Goal: Task Accomplishment & Management: Use online tool/utility

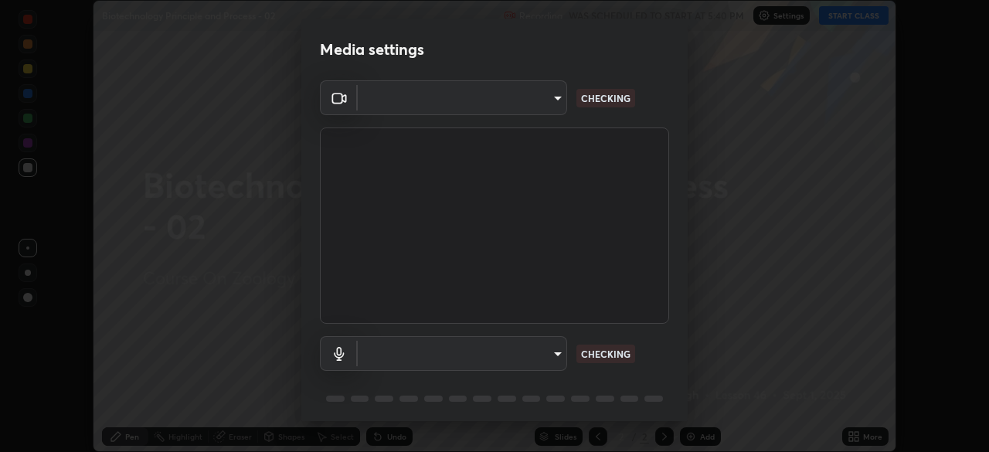
scroll to position [55, 0]
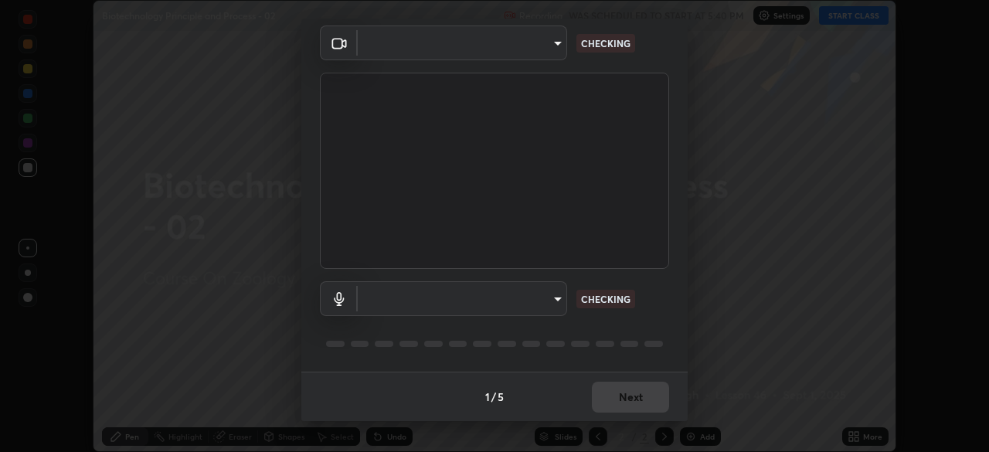
type input "c08bce05bf8d5aea718a1be68f52da0599af41aa0cc24399225b9d00f0db6711"
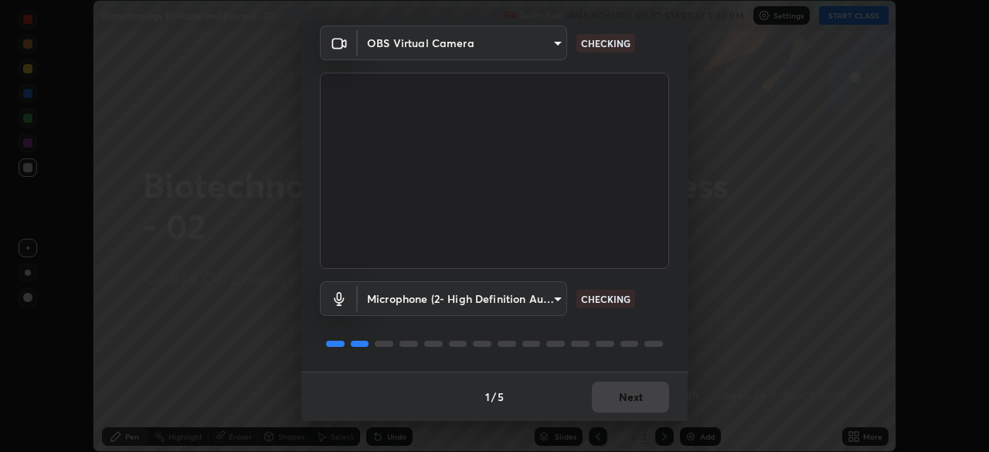
click at [556, 300] on body "Erase all Biotechnology Principle and Process - 02 Recording WAS SCHEDULED TO S…" at bounding box center [494, 226] width 989 height 452
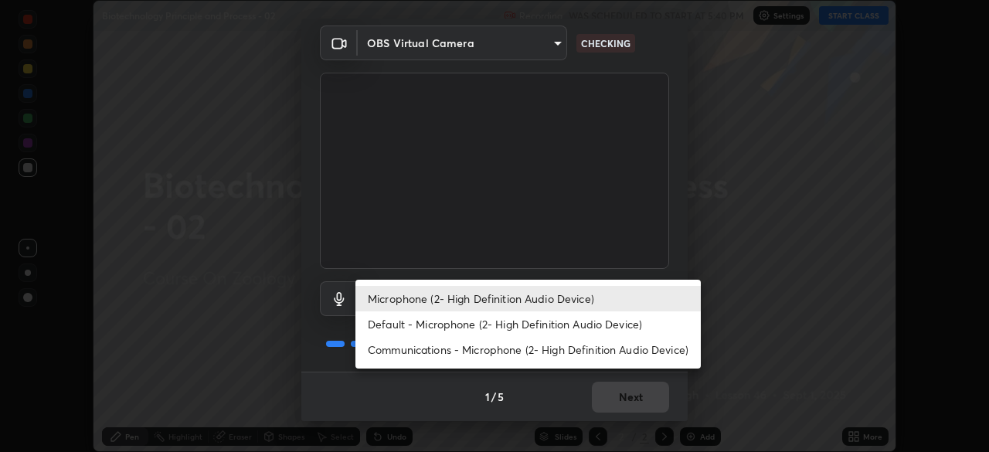
click at [560, 324] on li "Default - Microphone (2- High Definition Audio Device)" at bounding box center [527, 323] width 345 height 25
type input "default"
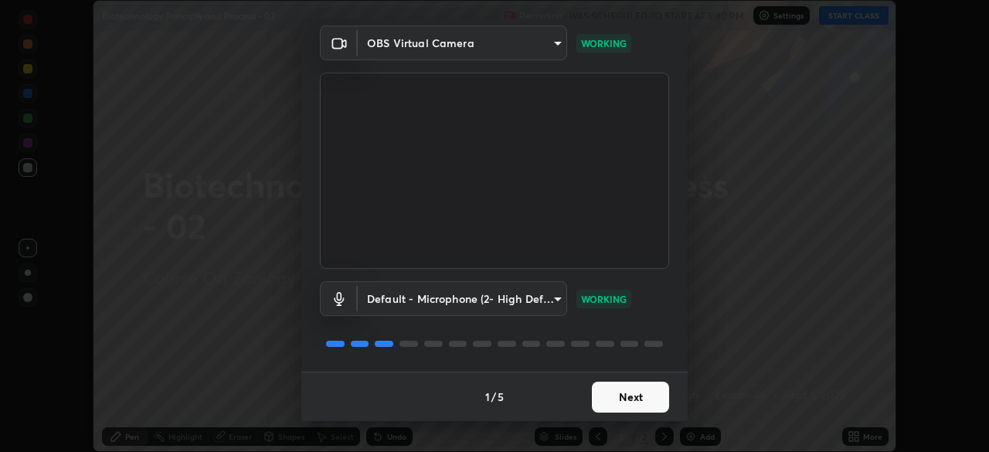
click at [642, 394] on button "Next" at bounding box center [630, 397] width 77 height 31
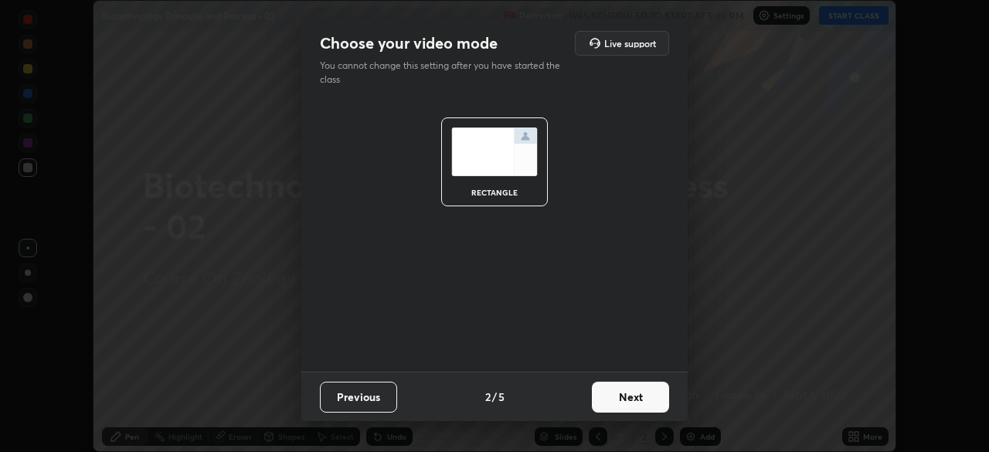
scroll to position [0, 0]
click at [642, 399] on button "Next" at bounding box center [630, 397] width 77 height 31
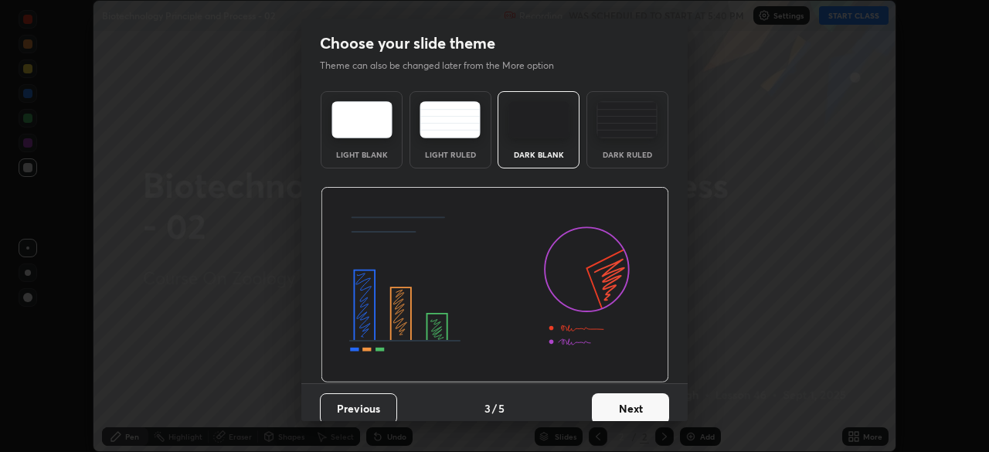
click at [647, 400] on button "Next" at bounding box center [630, 408] width 77 height 31
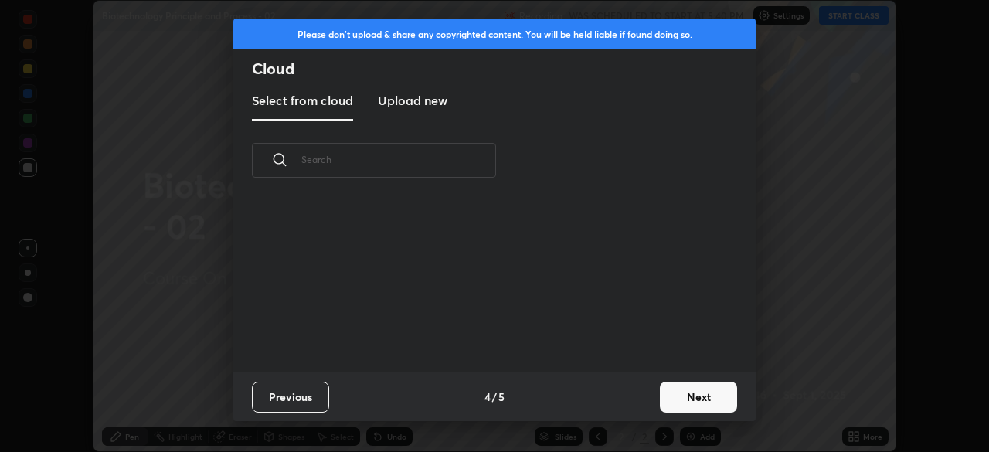
click at [678, 392] on button "Next" at bounding box center [698, 397] width 77 height 31
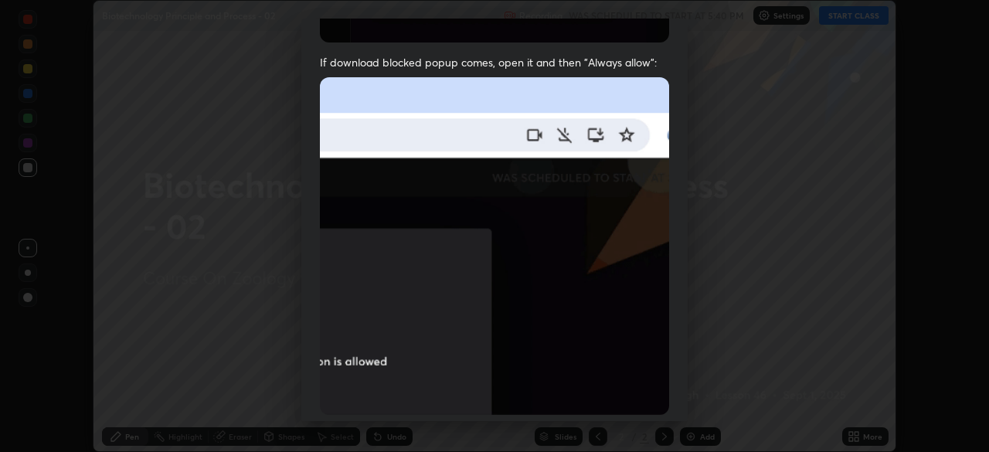
scroll to position [370, 0]
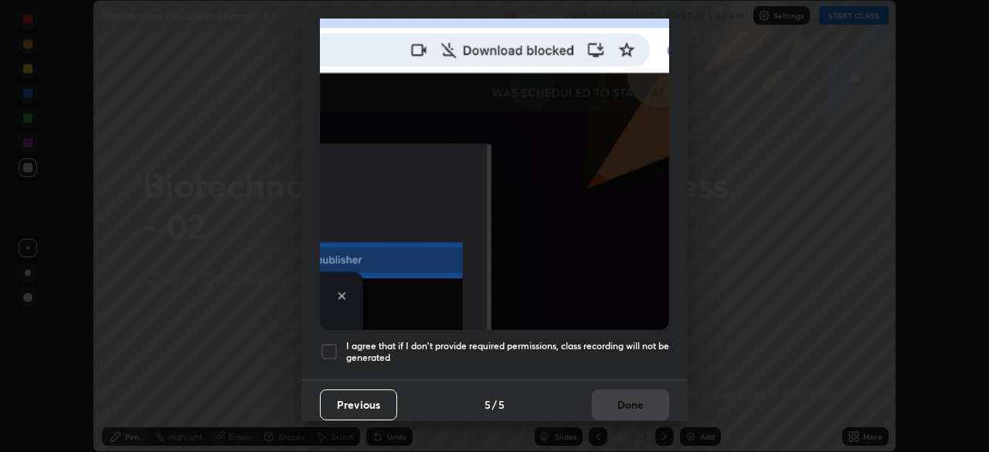
click at [635, 352] on h5 "I agree that if I don't provide required permissions, class recording will not …" at bounding box center [507, 352] width 323 height 24
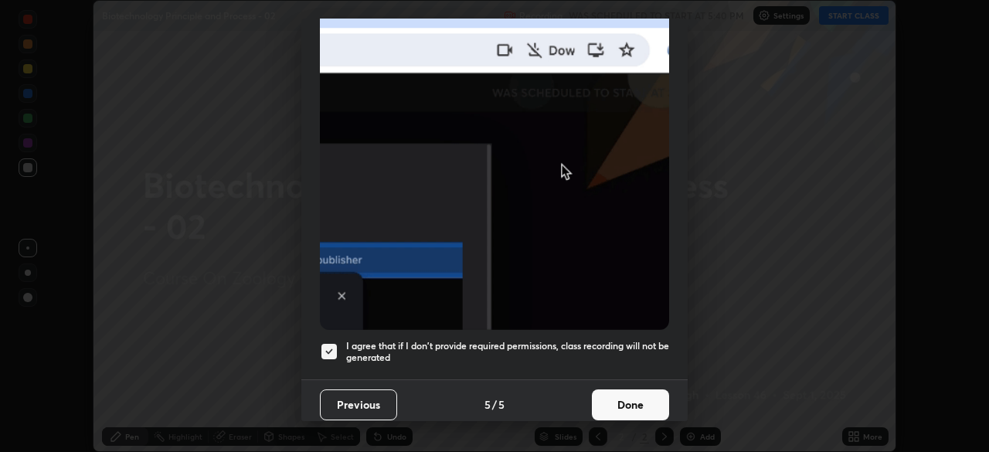
click at [634, 401] on button "Done" at bounding box center [630, 404] width 77 height 31
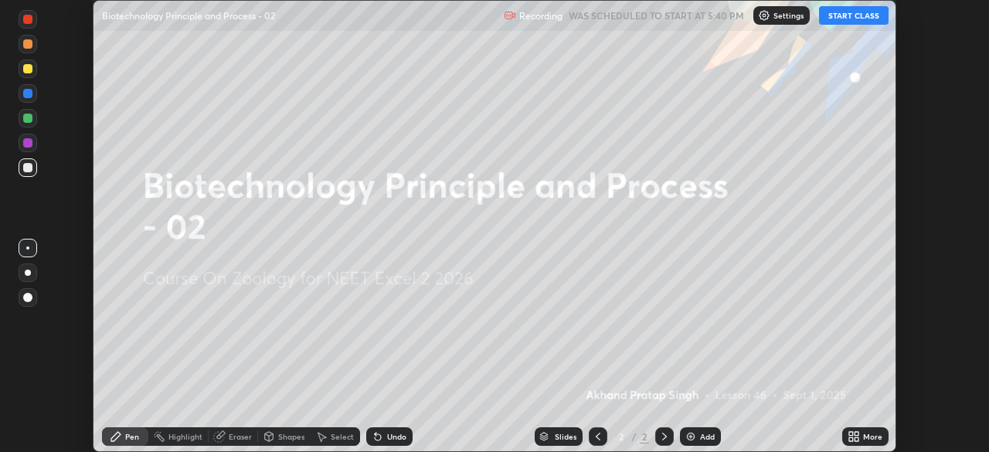
click at [841, 19] on button "START CLASS" at bounding box center [854, 15] width 70 height 19
click at [852, 433] on icon at bounding box center [851, 434] width 4 height 4
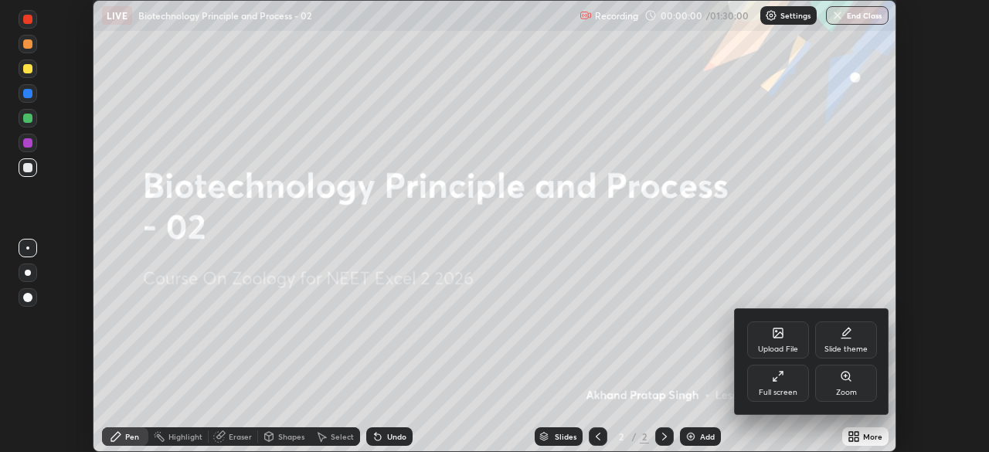
click at [783, 345] on div "Upload File" at bounding box center [778, 349] width 40 height 8
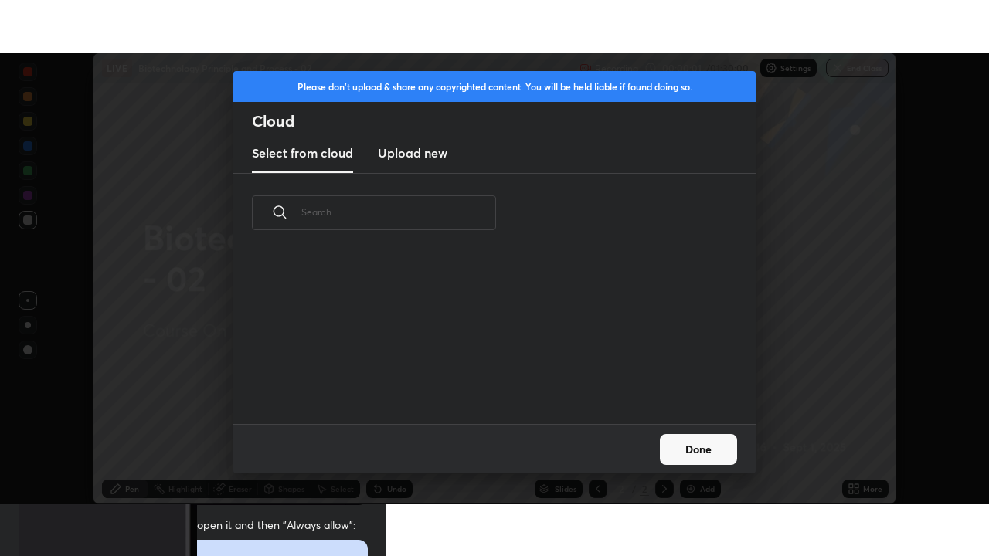
scroll to position [172, 496]
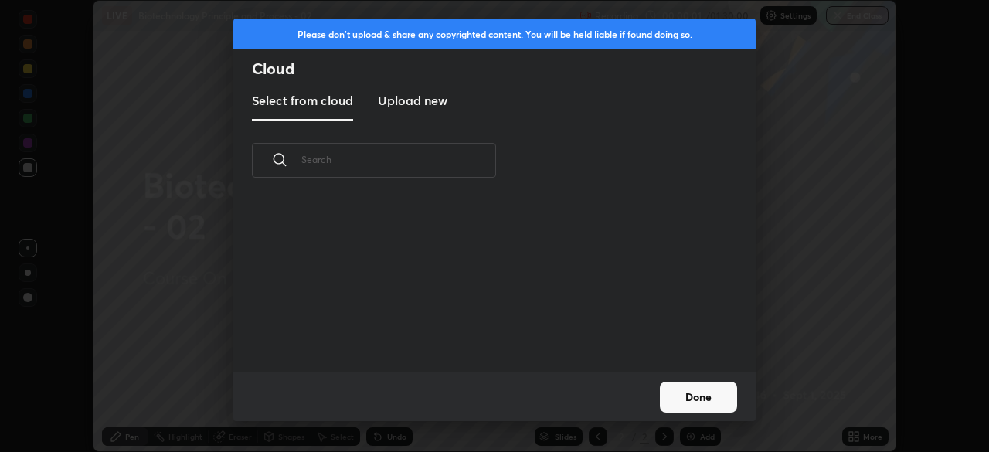
click at [433, 104] on h3 "Upload new" at bounding box center [413, 100] width 70 height 19
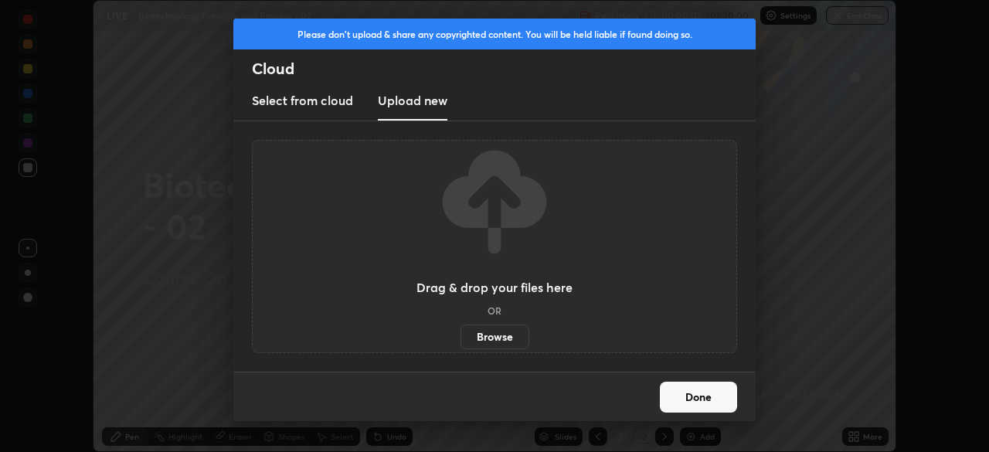
click at [494, 340] on label "Browse" at bounding box center [494, 336] width 69 height 25
click at [460, 340] on input "Browse" at bounding box center [460, 336] width 0 height 25
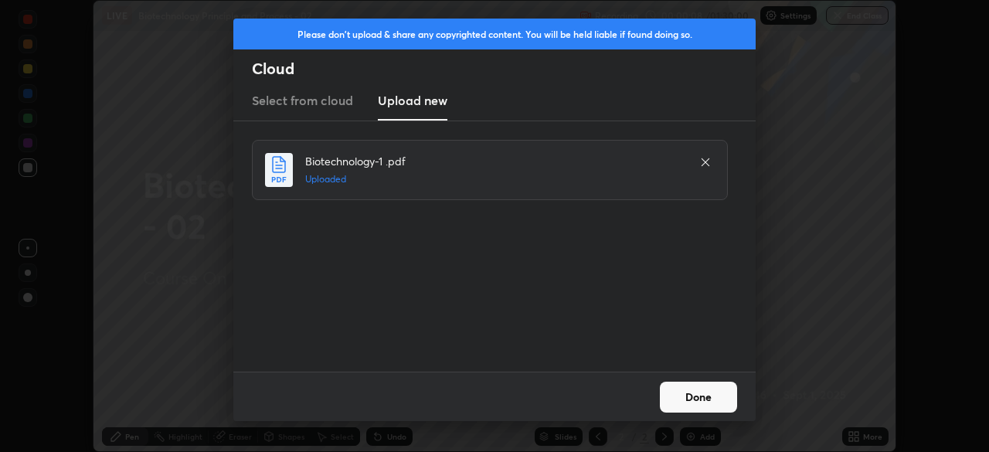
click at [704, 398] on button "Done" at bounding box center [698, 397] width 77 height 31
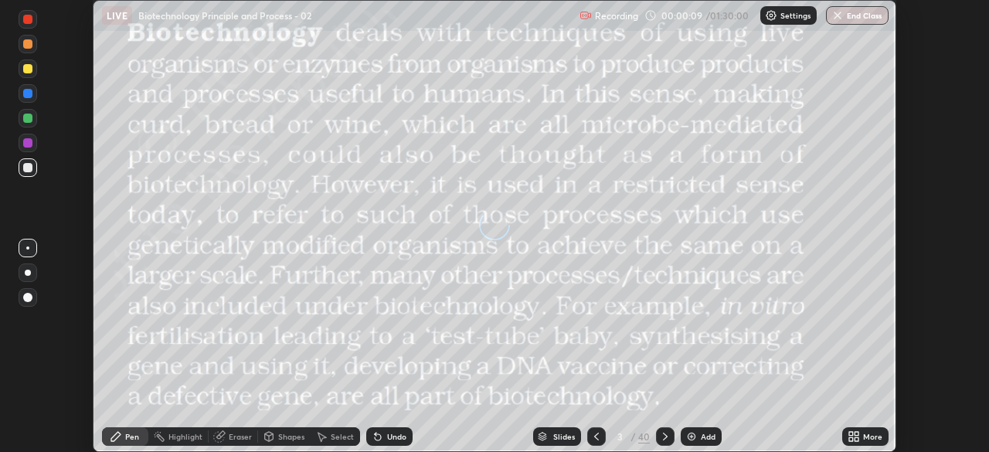
click at [855, 437] on icon at bounding box center [856, 439] width 4 height 4
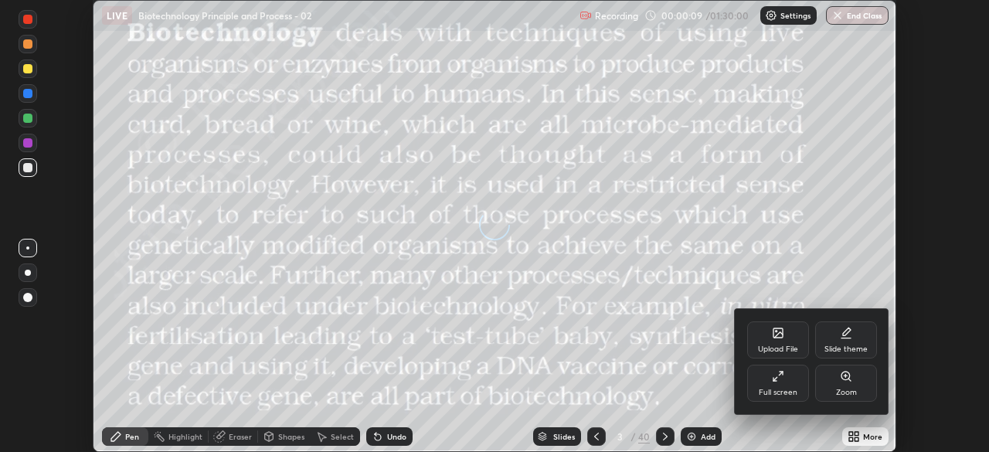
click at [773, 385] on div "Full screen" at bounding box center [778, 383] width 62 height 37
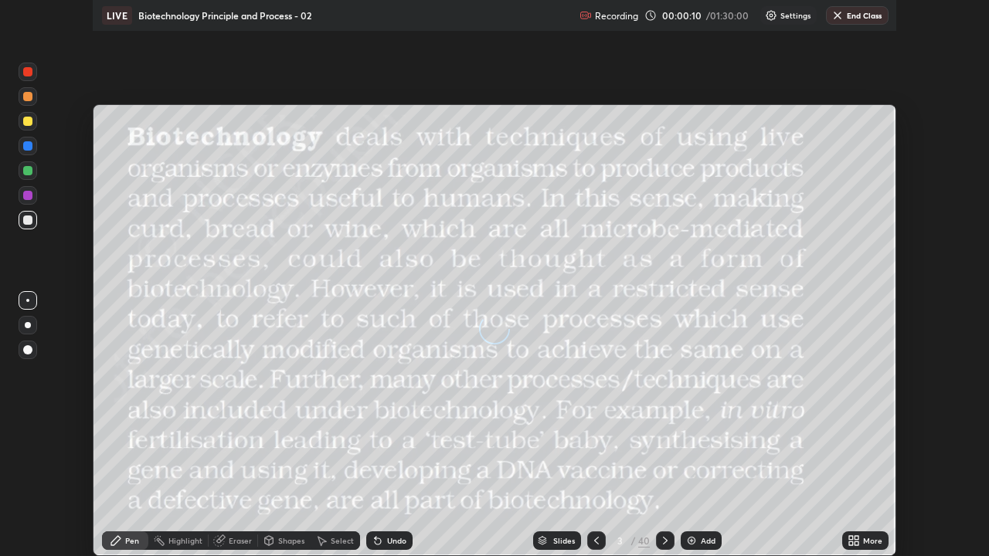
scroll to position [556, 989]
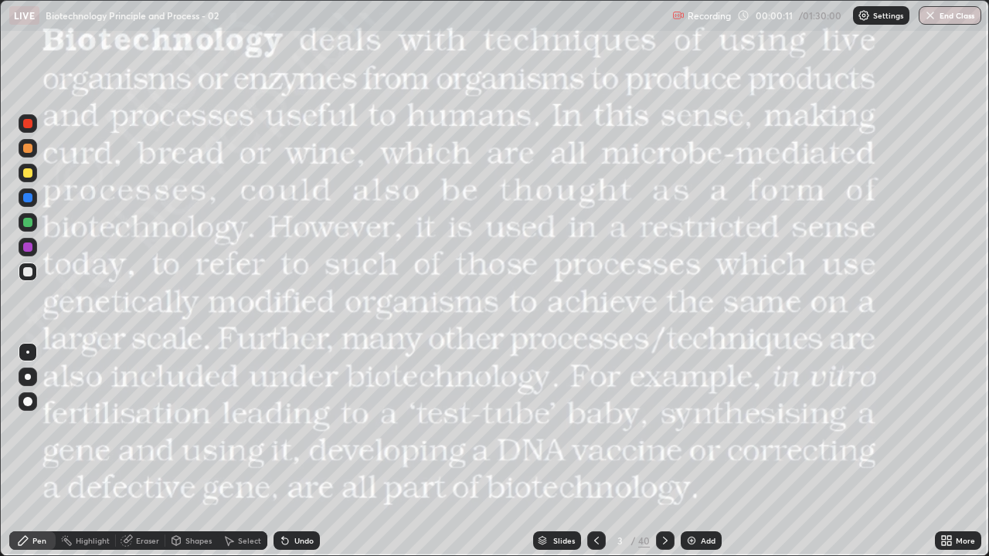
click at [565, 451] on div "Slides" at bounding box center [557, 541] width 48 height 19
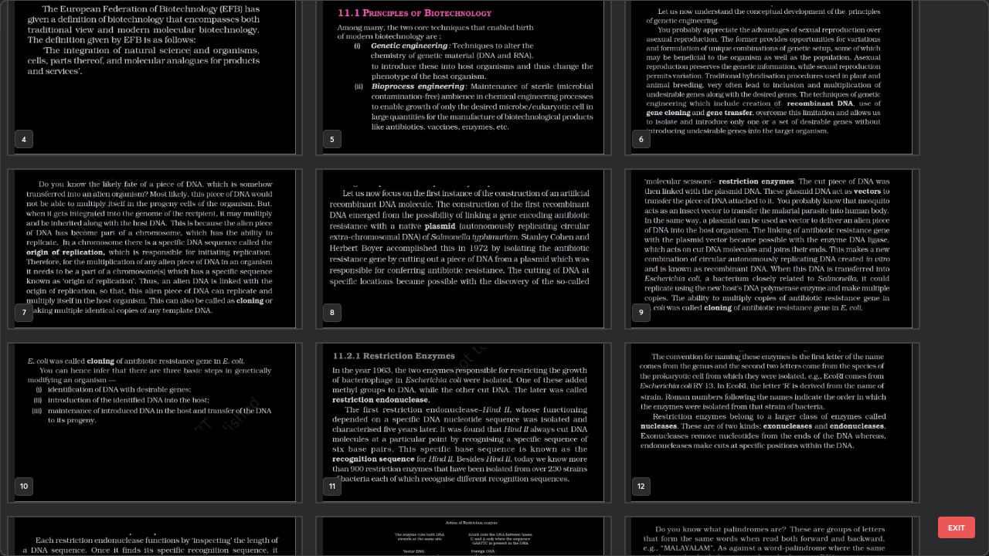
scroll to position [182, 0]
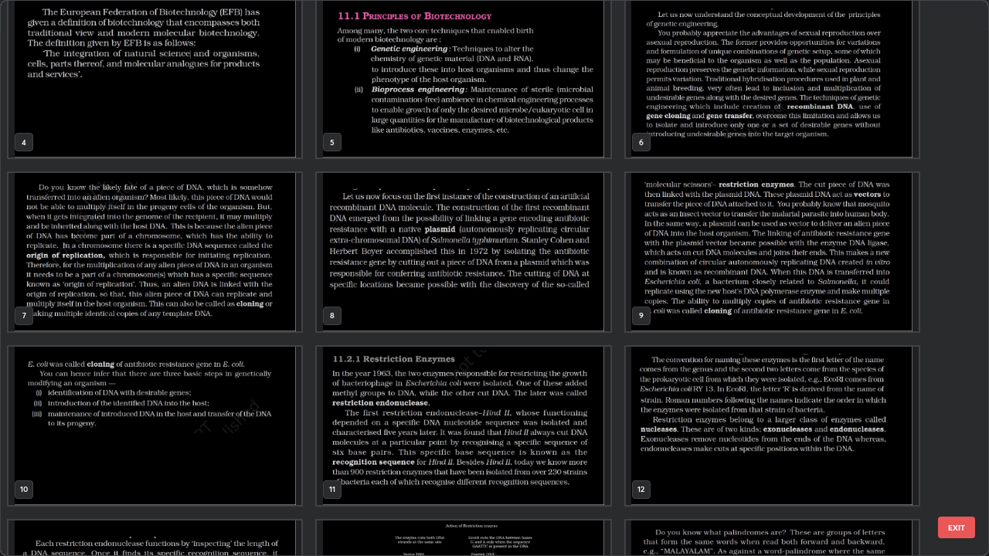
click at [551, 308] on img "grid" at bounding box center [463, 252] width 293 height 158
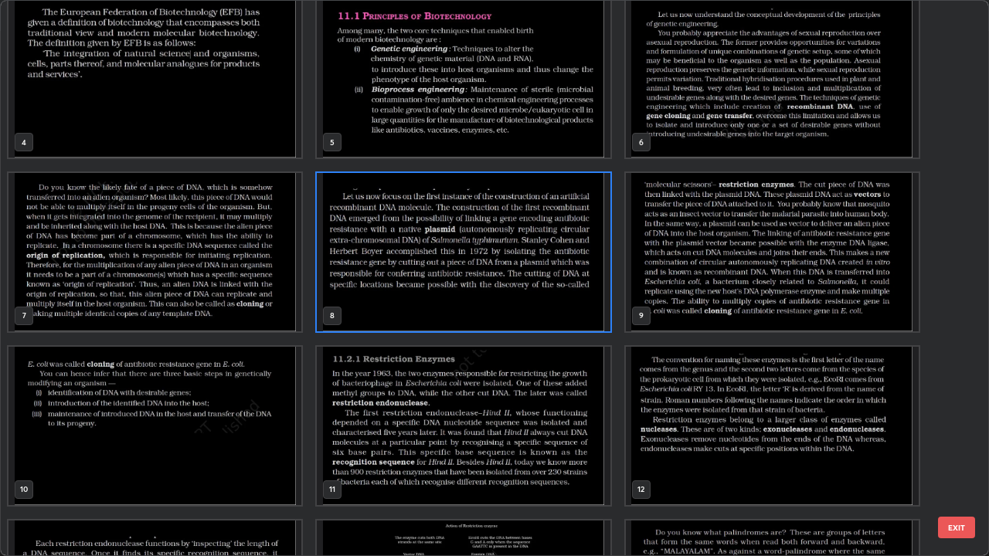
click at [553, 307] on img "grid" at bounding box center [463, 252] width 293 height 158
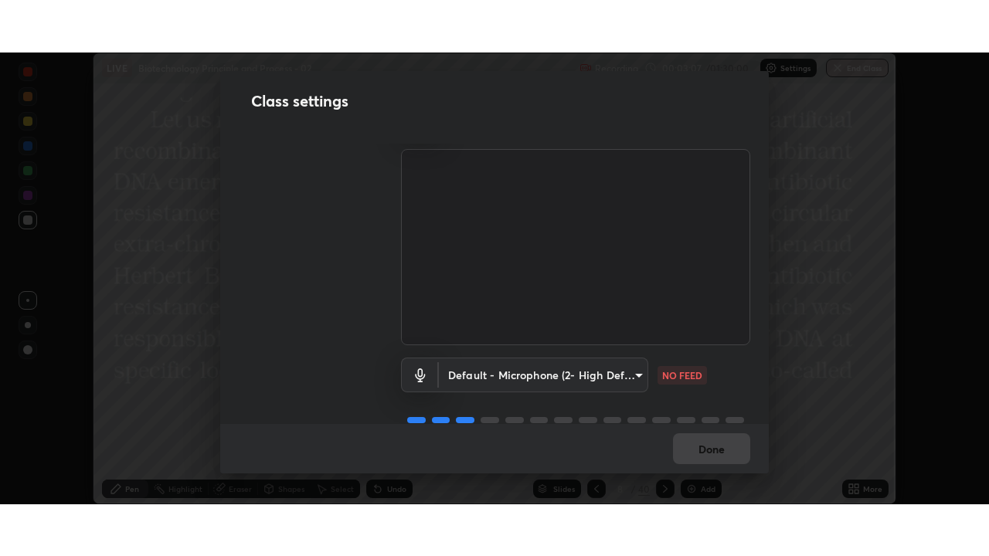
scroll to position [70, 0]
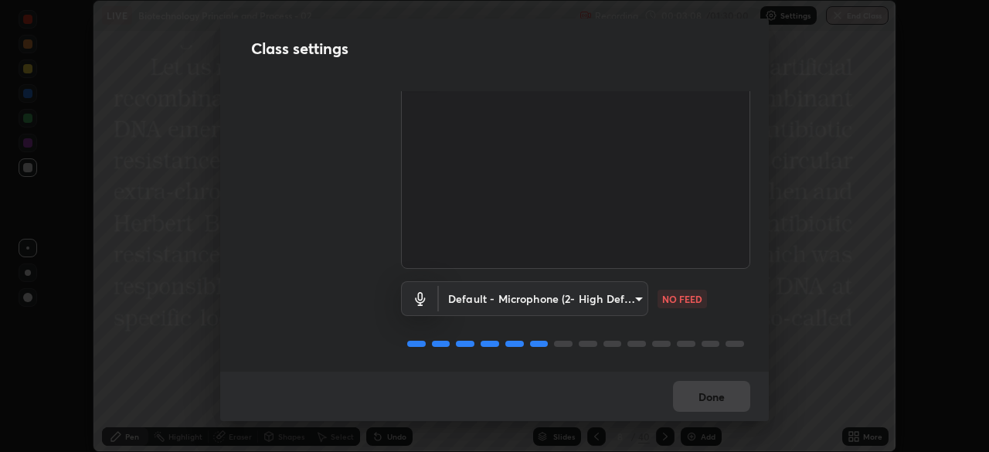
click at [636, 295] on body "Erase all LIVE Biotechnology Principle and Process - 02 Recording 00:03:08 / 01…" at bounding box center [494, 226] width 989 height 452
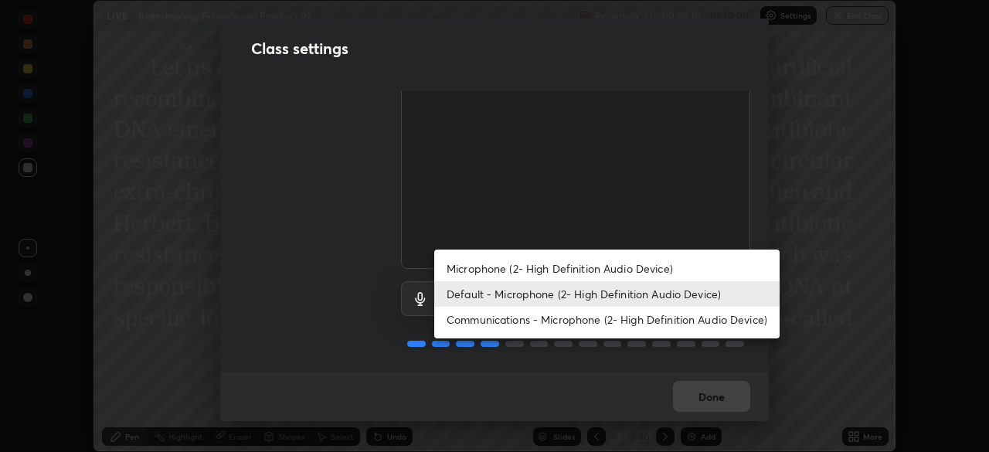
click at [645, 328] on li "Communications - Microphone (2- High Definition Audio Device)" at bounding box center [606, 319] width 345 height 25
type input "communications"
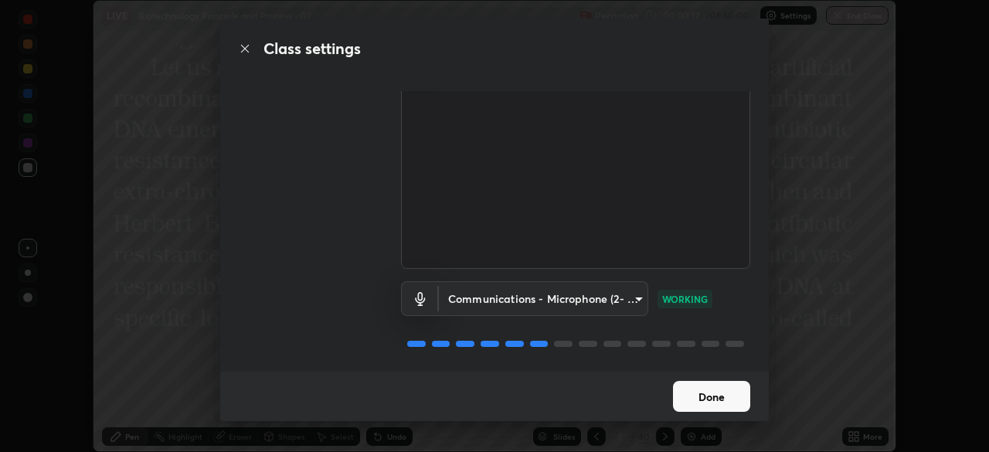
click at [726, 396] on button "Done" at bounding box center [711, 396] width 77 height 31
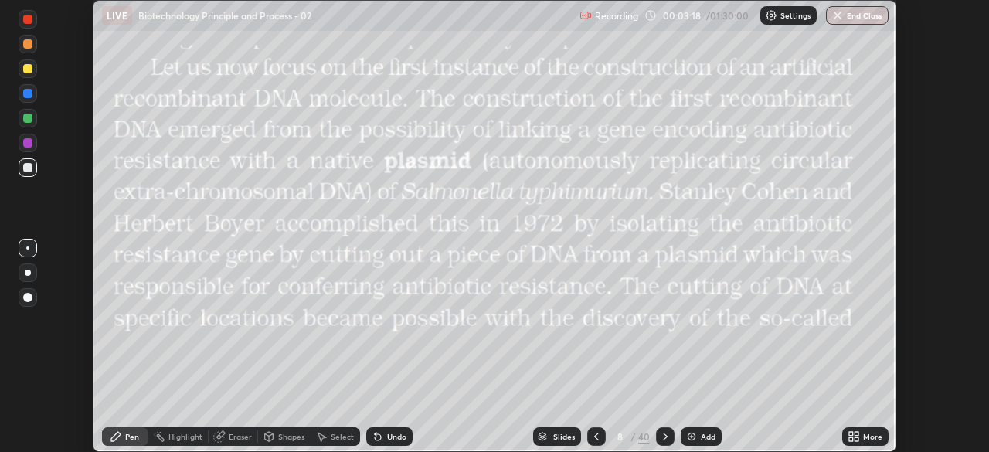
click at [851, 432] on icon at bounding box center [851, 434] width 4 height 4
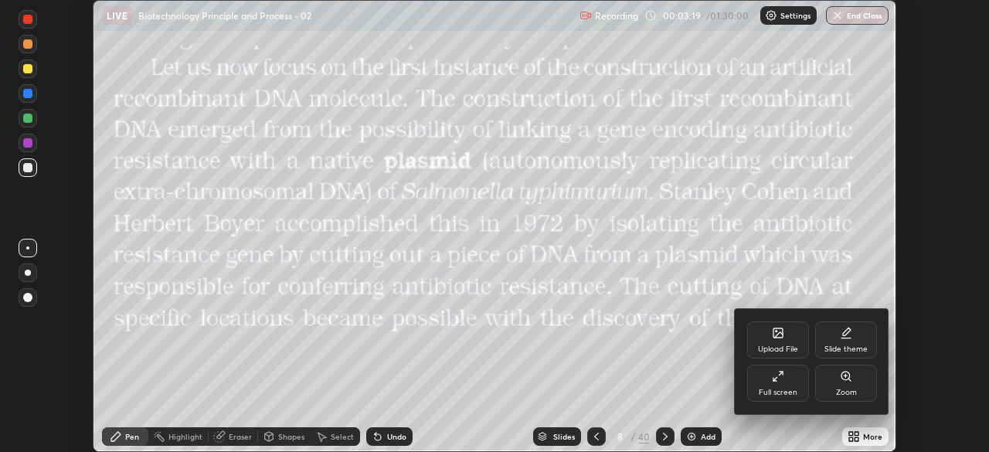
click at [784, 389] on div "Full screen" at bounding box center [778, 393] width 39 height 8
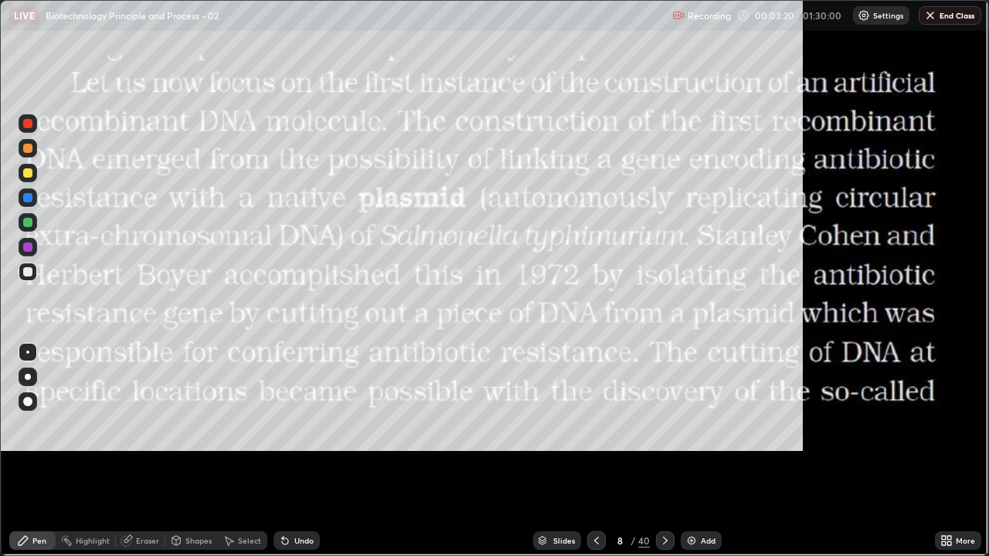
scroll to position [556, 989]
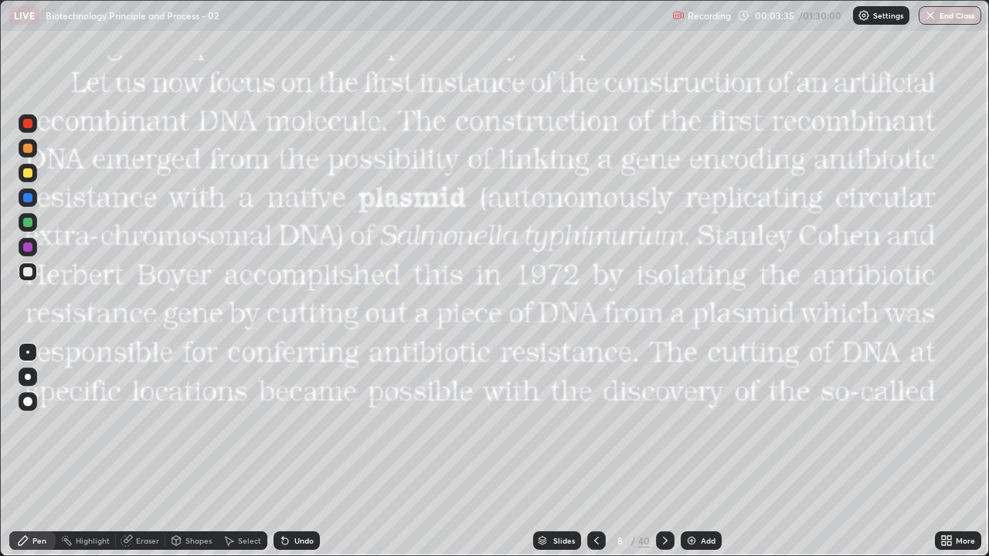
click at [279, 451] on icon at bounding box center [285, 541] width 12 height 12
click at [595, 451] on icon at bounding box center [596, 541] width 12 height 12
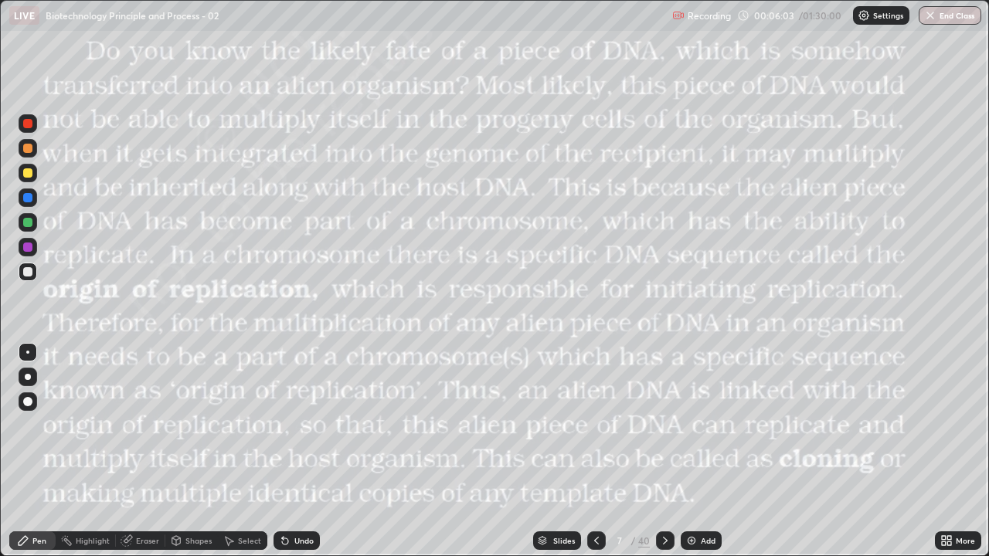
click at [664, 451] on icon at bounding box center [665, 541] width 12 height 12
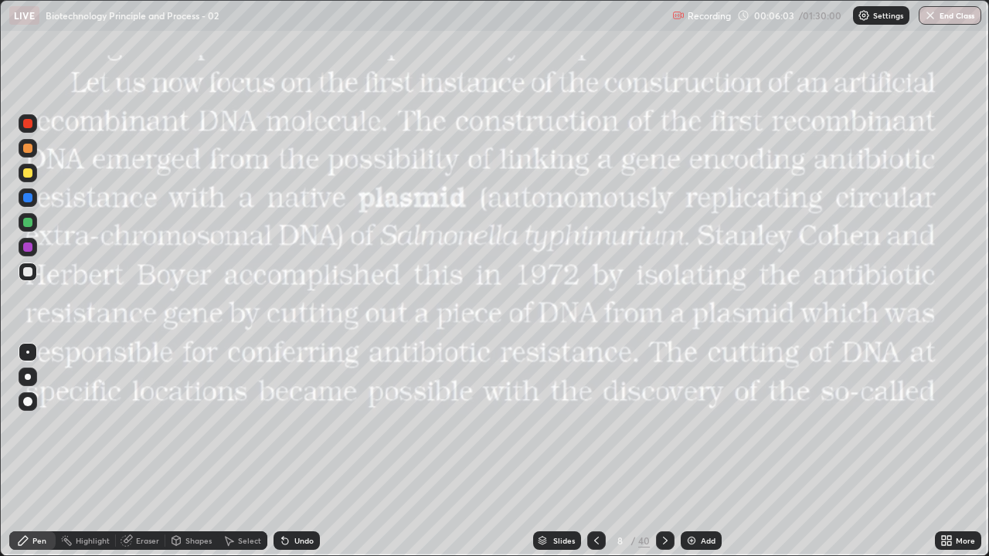
click at [664, 451] on div at bounding box center [665, 541] width 19 height 19
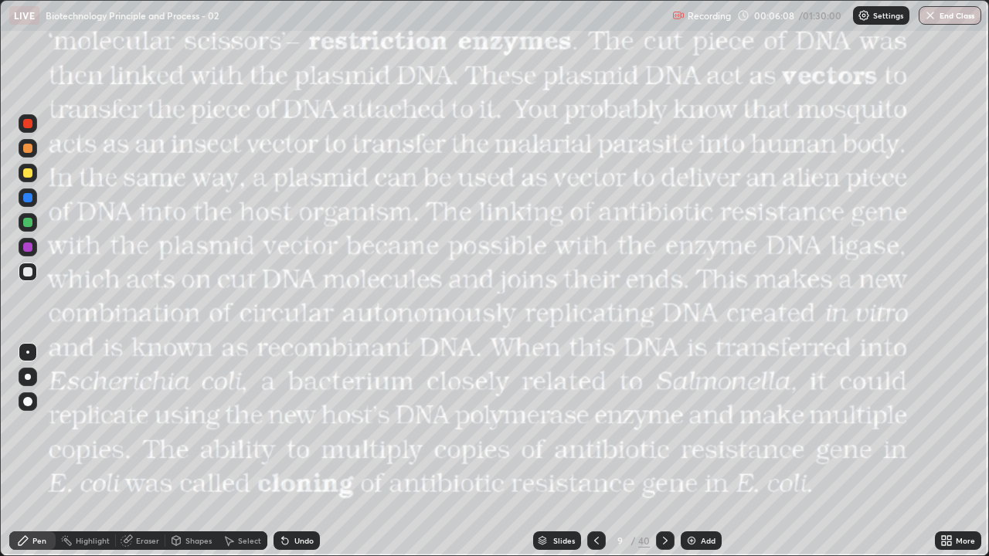
click at [29, 250] on div at bounding box center [27, 247] width 9 height 9
click at [692, 451] on img at bounding box center [691, 541] width 12 height 12
click at [33, 402] on div at bounding box center [28, 401] width 19 height 19
click at [29, 222] on div at bounding box center [27, 222] width 9 height 9
click at [28, 199] on div at bounding box center [27, 197] width 9 height 9
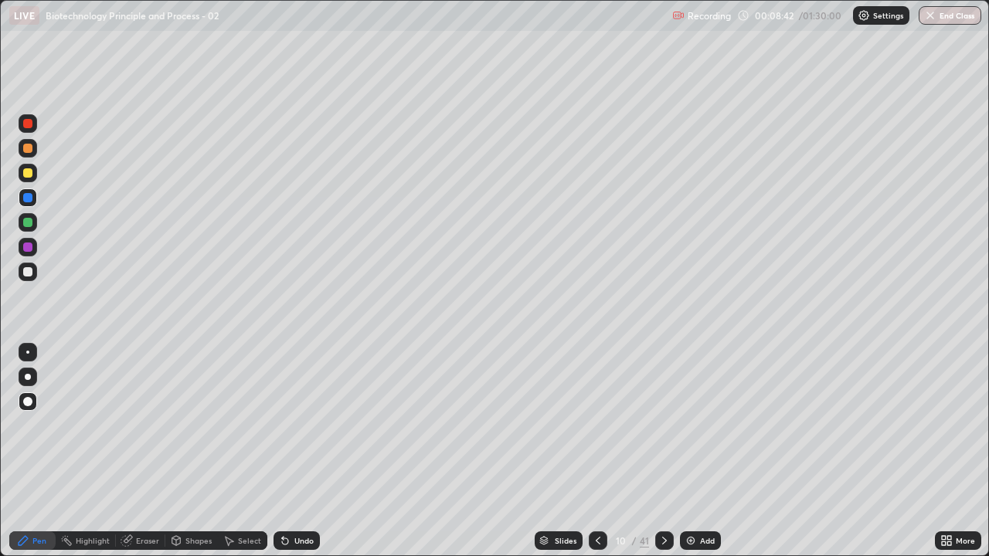
click at [131, 451] on icon at bounding box center [127, 541] width 12 height 12
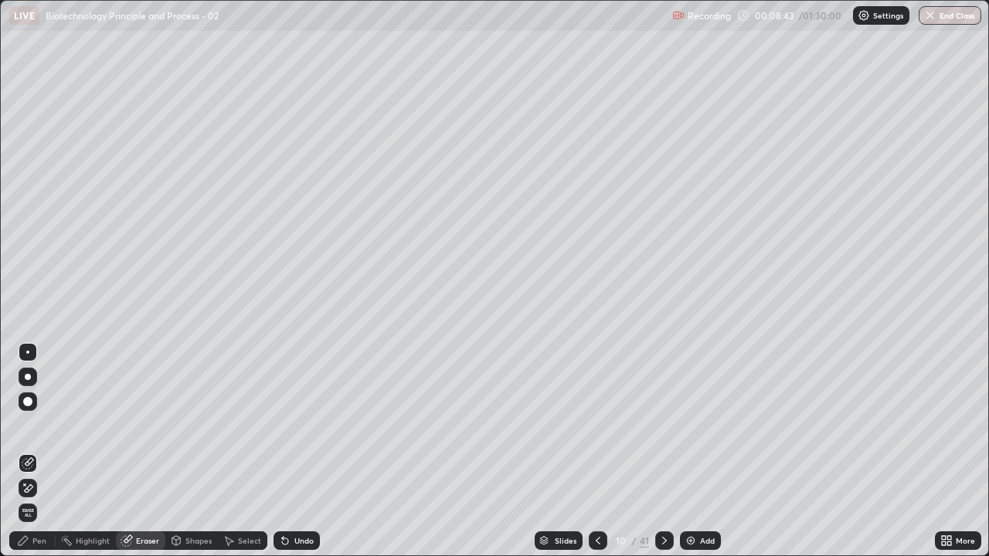
click at [29, 451] on icon at bounding box center [29, 462] width 8 height 8
click at [36, 451] on div "Pen" at bounding box center [39, 541] width 14 height 8
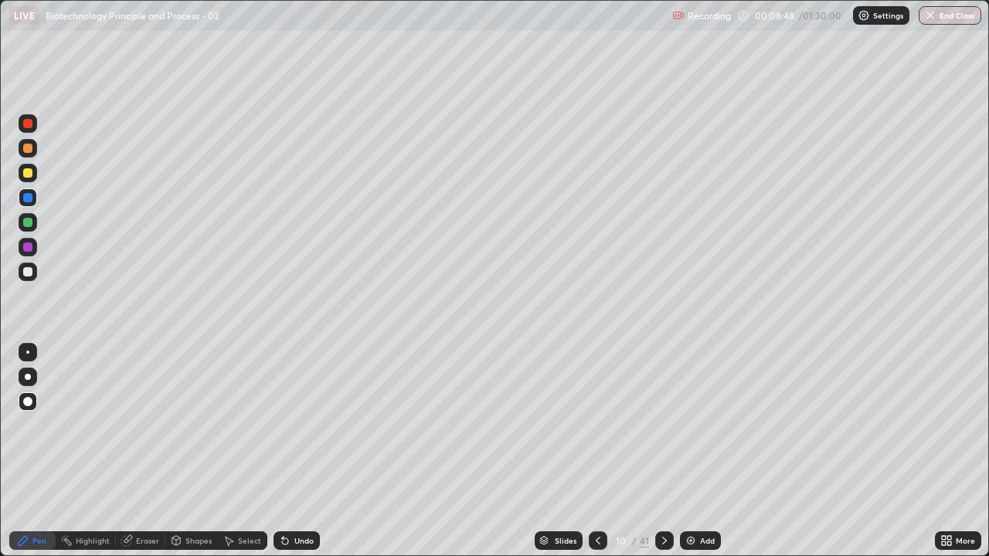
click at [245, 451] on div "Select" at bounding box center [249, 541] width 23 height 8
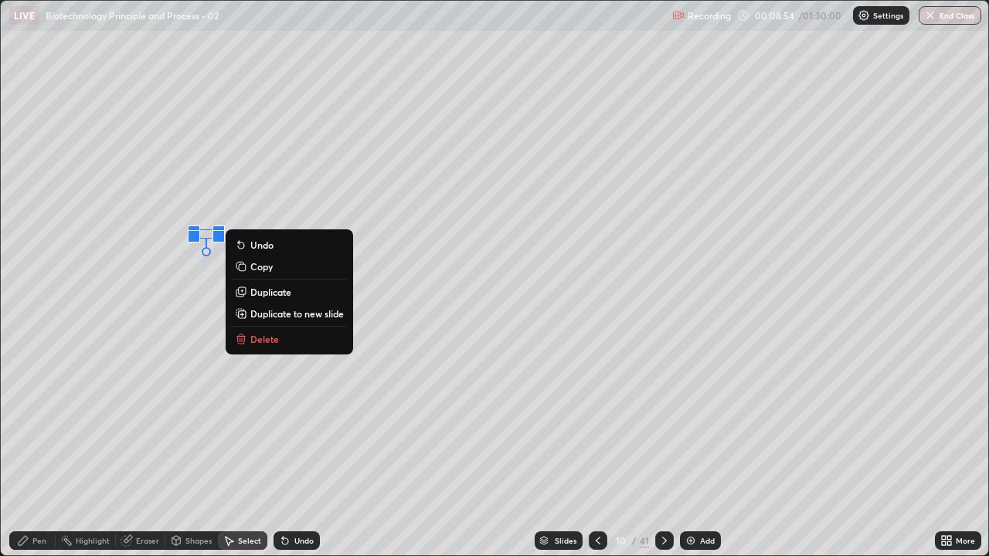
click at [41, 451] on div "Pen" at bounding box center [39, 541] width 14 height 8
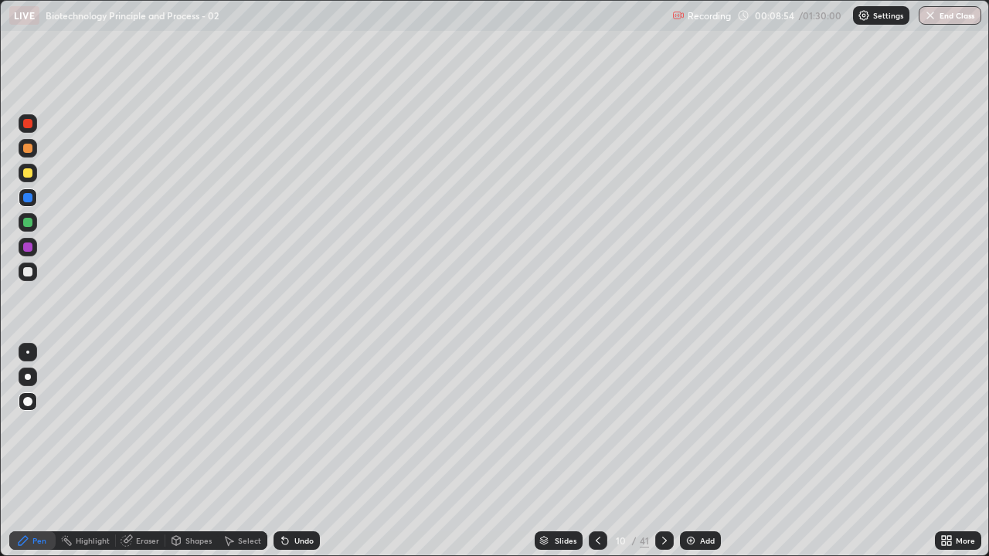
click at [28, 377] on div at bounding box center [28, 377] width 6 height 6
click at [29, 226] on div at bounding box center [27, 222] width 9 height 9
click at [34, 251] on div at bounding box center [28, 247] width 19 height 19
click at [29, 223] on div at bounding box center [27, 222] width 9 height 9
click at [234, 451] on div "Select" at bounding box center [242, 541] width 49 height 19
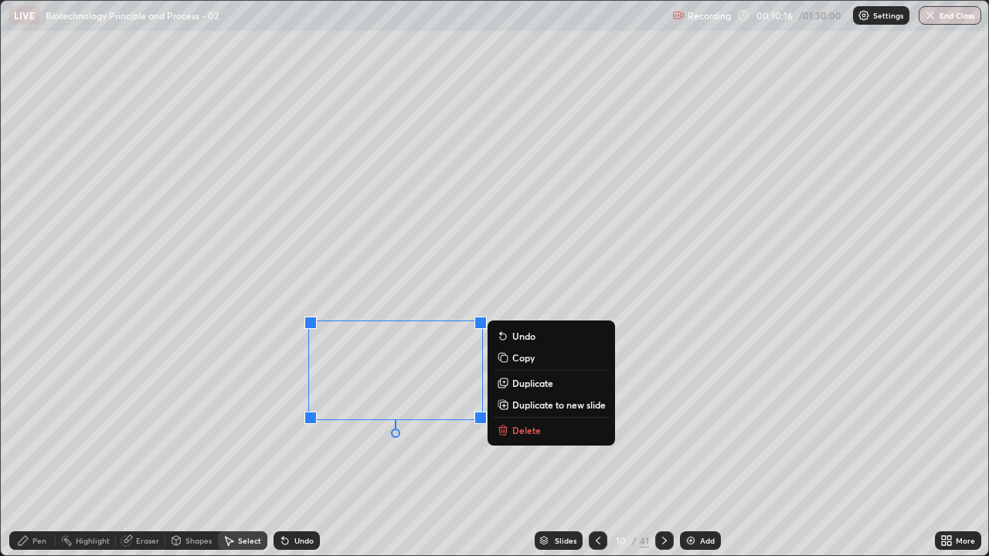
click at [544, 388] on p "Duplicate" at bounding box center [532, 383] width 41 height 12
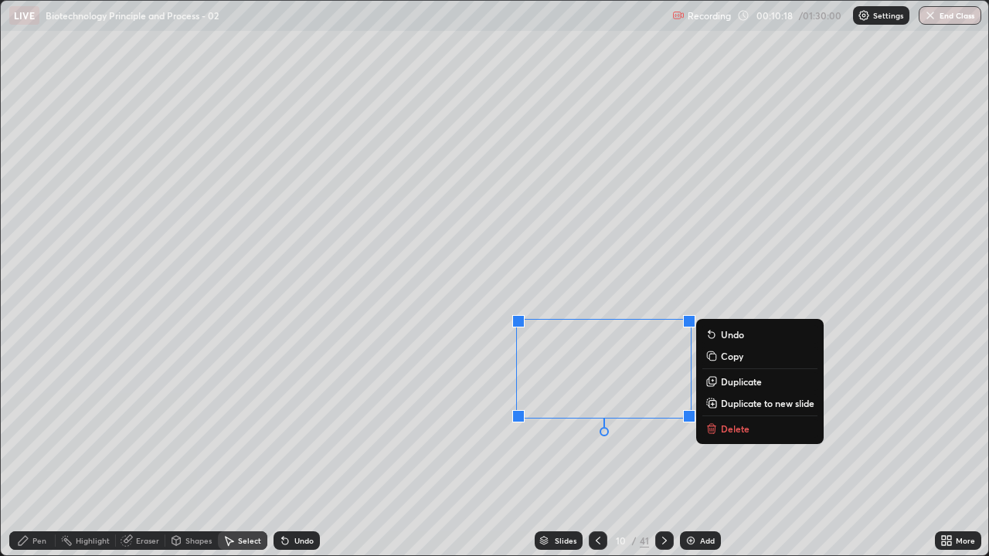
click at [460, 451] on div "0 ° Undo Copy Duplicate Duplicate to new slide Delete" at bounding box center [494, 278] width 987 height 555
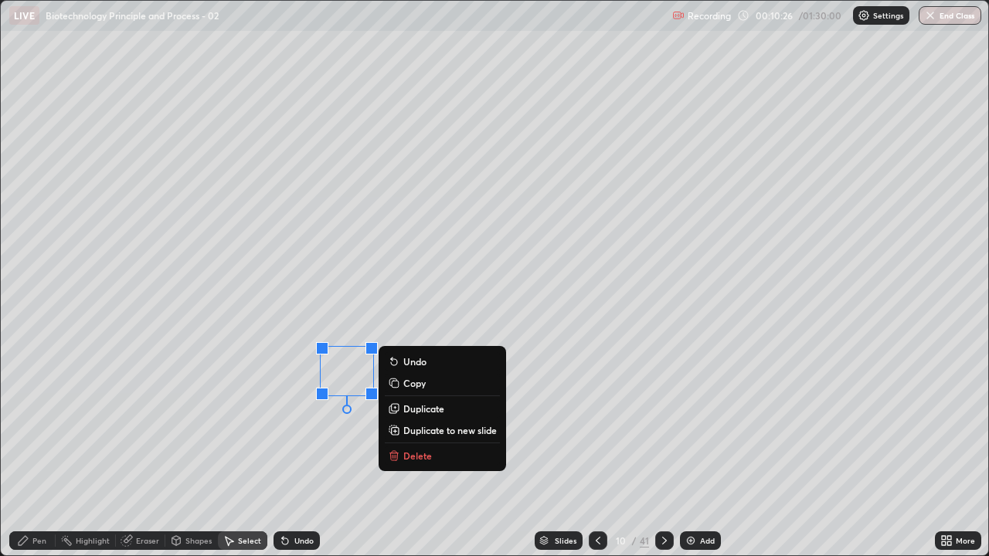
click at [415, 409] on p "Duplicate" at bounding box center [423, 408] width 41 height 12
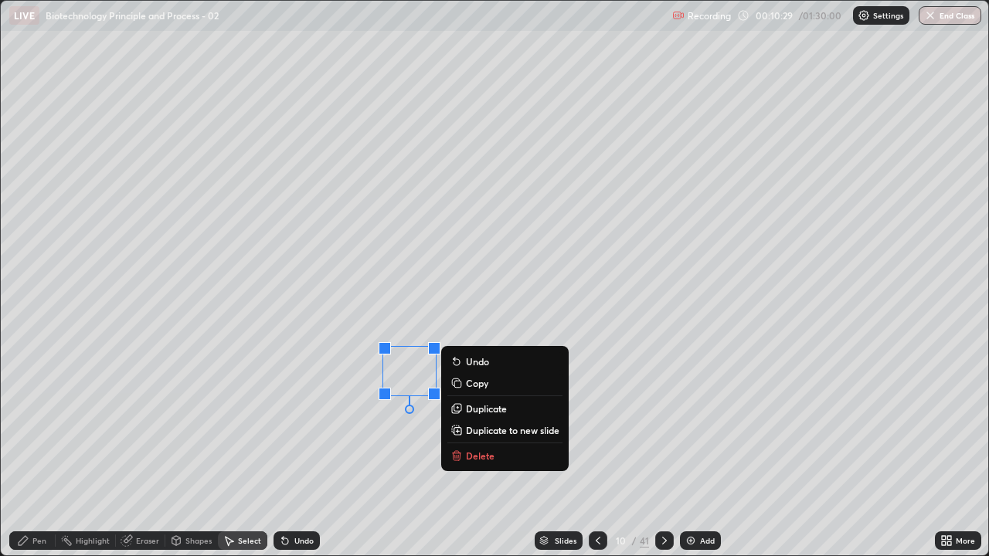
click at [301, 451] on div "0 ° Undo Copy Duplicate Duplicate to new slide Delete" at bounding box center [494, 278] width 987 height 555
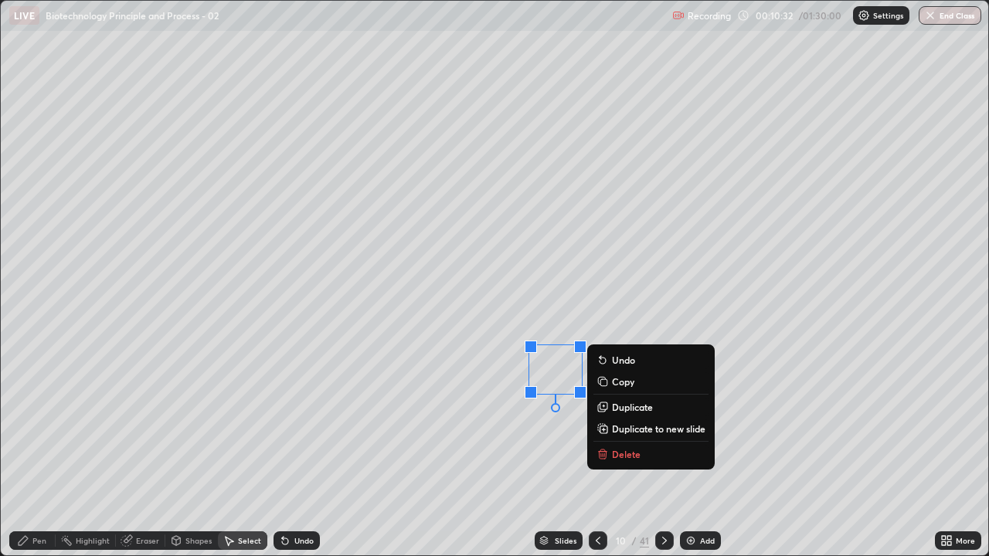
click at [625, 407] on p "Duplicate" at bounding box center [632, 407] width 41 height 12
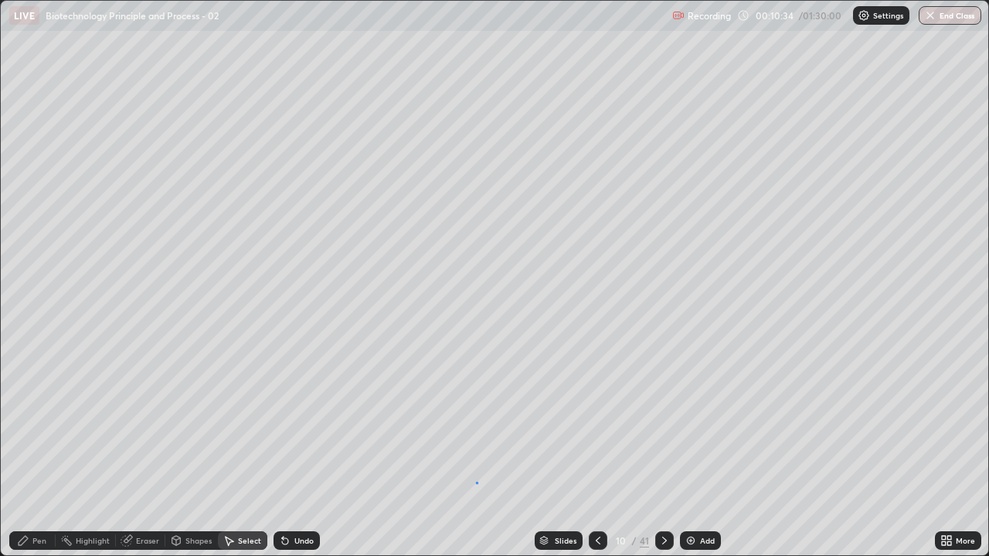
click at [477, 451] on div "0 ° Undo Copy Duplicate Duplicate to new slide Delete" at bounding box center [494, 278] width 987 height 555
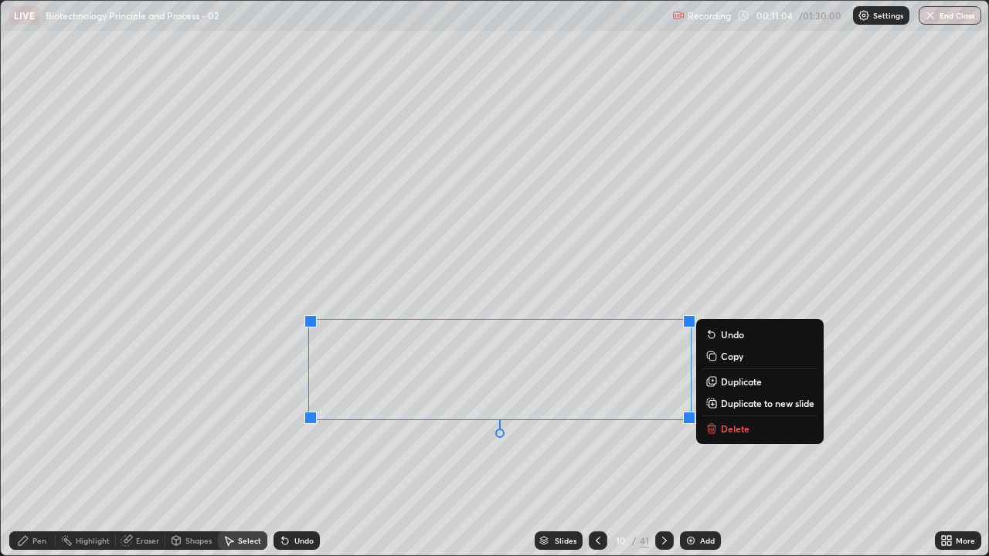
click at [732, 383] on p "Duplicate" at bounding box center [741, 381] width 41 height 12
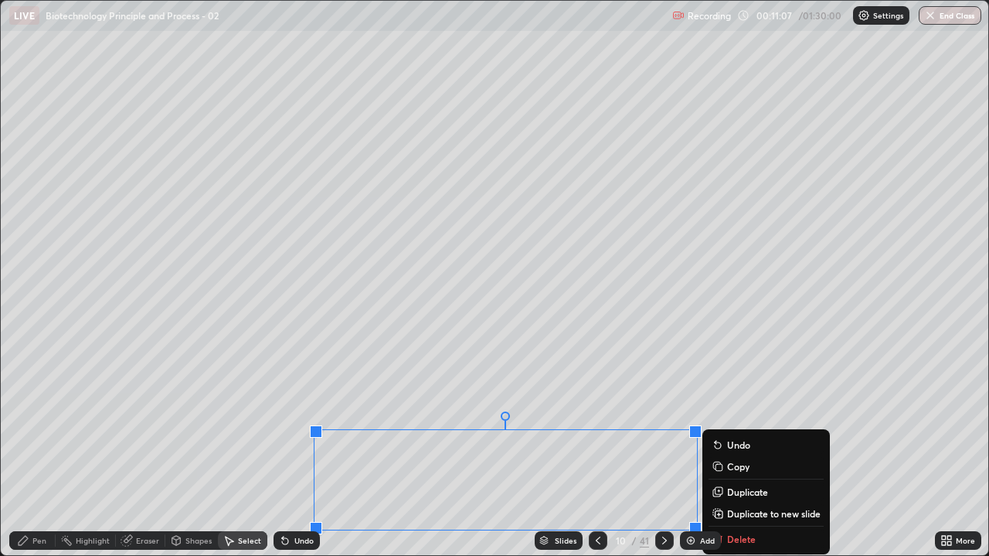
click at [485, 268] on div "0 ° Undo Copy Duplicate Duplicate to new slide Delete" at bounding box center [494, 278] width 987 height 555
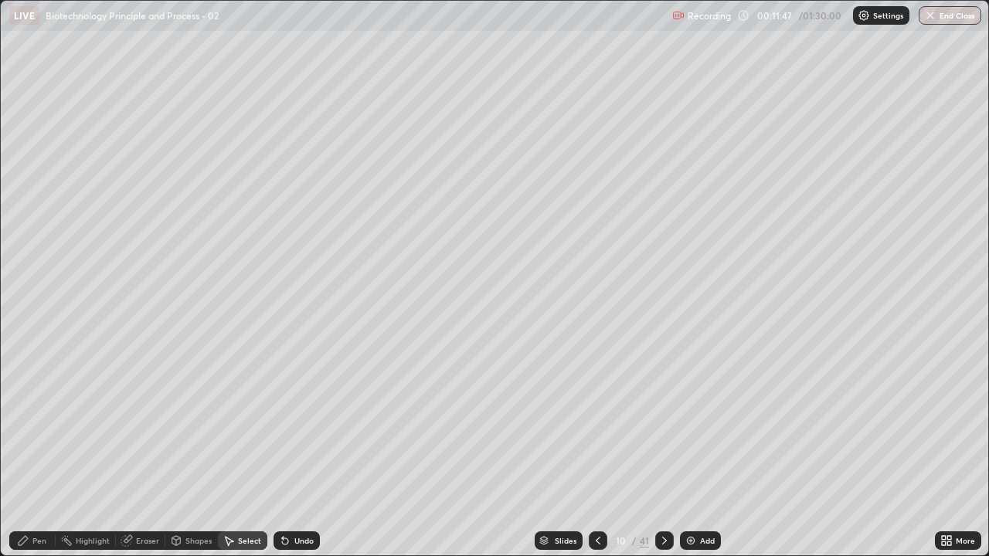
click at [37, 451] on div "Pen" at bounding box center [32, 541] width 46 height 19
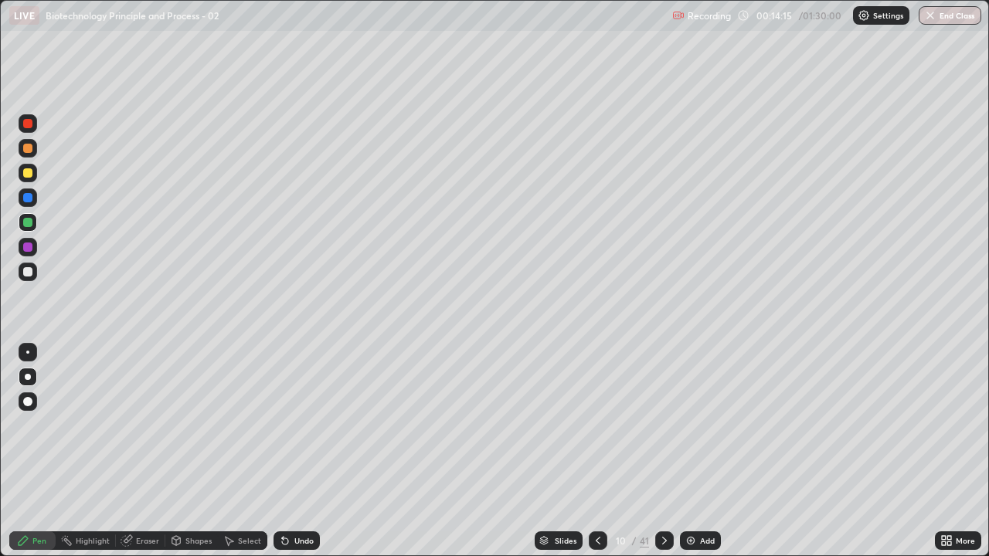
click at [596, 451] on icon at bounding box center [598, 541] width 12 height 12
click at [597, 451] on icon at bounding box center [598, 541] width 12 height 12
click at [663, 451] on icon at bounding box center [664, 541] width 12 height 12
click at [660, 451] on div at bounding box center [664, 541] width 19 height 19
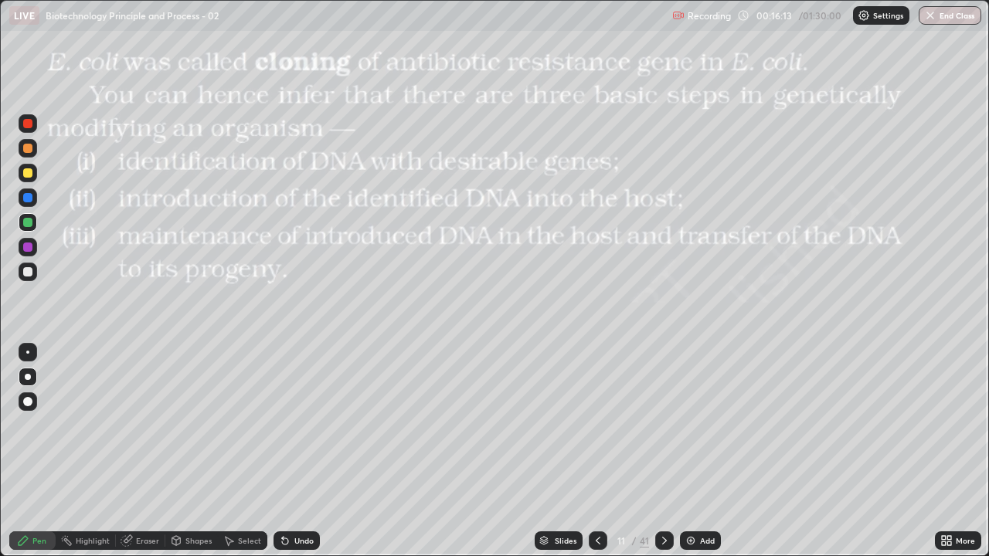
click at [596, 451] on icon at bounding box center [598, 541] width 12 height 12
click at [596, 451] on icon at bounding box center [598, 541] width 5 height 8
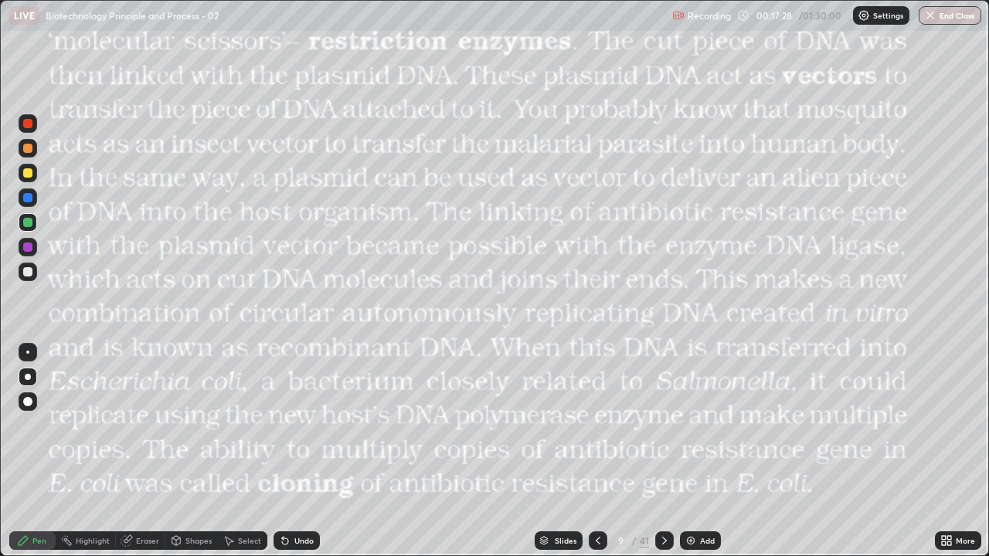
click at [663, 451] on icon at bounding box center [664, 541] width 12 height 12
click at [596, 451] on icon at bounding box center [598, 541] width 12 height 12
click at [663, 451] on icon at bounding box center [664, 541] width 12 height 12
click at [29, 173] on div at bounding box center [27, 172] width 9 height 9
click at [36, 199] on div at bounding box center [28, 197] width 19 height 19
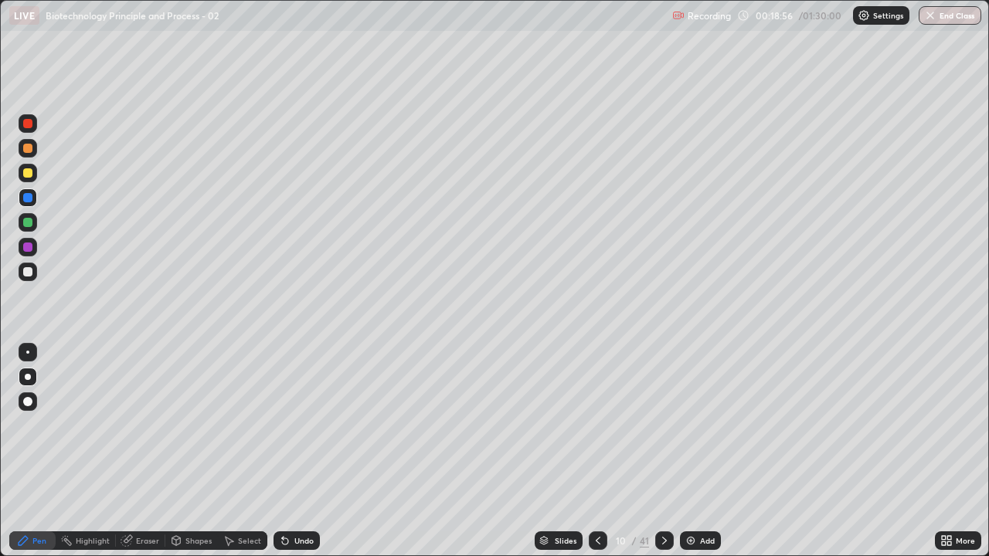
click at [29, 223] on div at bounding box center [27, 222] width 9 height 9
click at [31, 198] on div at bounding box center [27, 197] width 9 height 9
click at [596, 451] on icon at bounding box center [598, 541] width 12 height 12
click at [663, 451] on icon at bounding box center [664, 541] width 12 height 12
click at [596, 451] on icon at bounding box center [598, 541] width 12 height 12
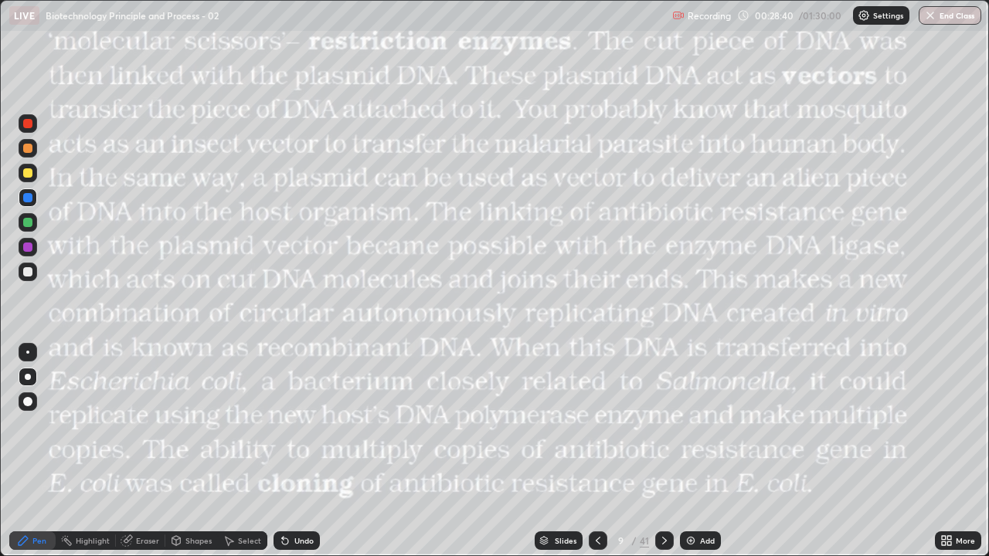
click at [663, 451] on icon at bounding box center [664, 541] width 12 height 12
click at [664, 451] on icon at bounding box center [664, 541] width 12 height 12
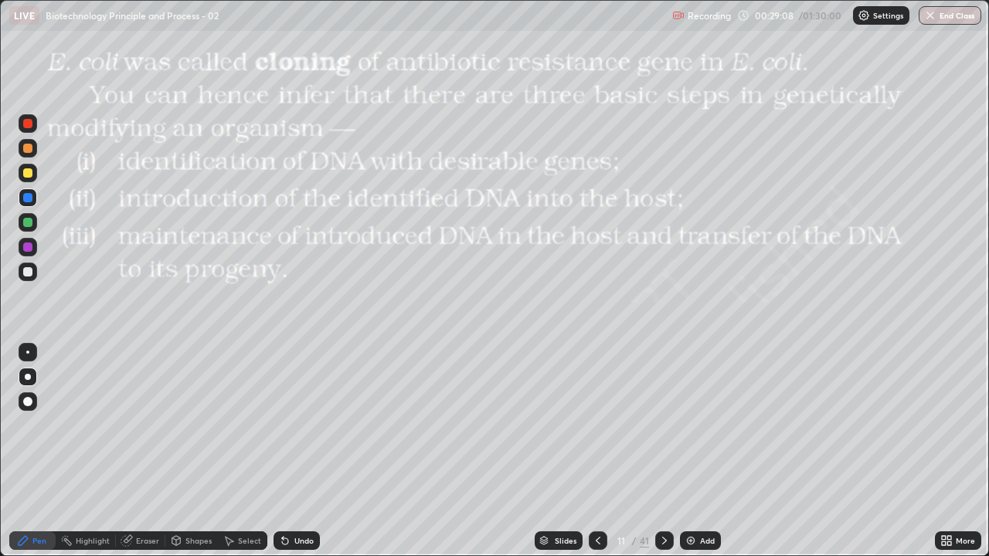
click at [29, 221] on div at bounding box center [27, 222] width 9 height 9
click at [663, 451] on icon at bounding box center [664, 541] width 5 height 8
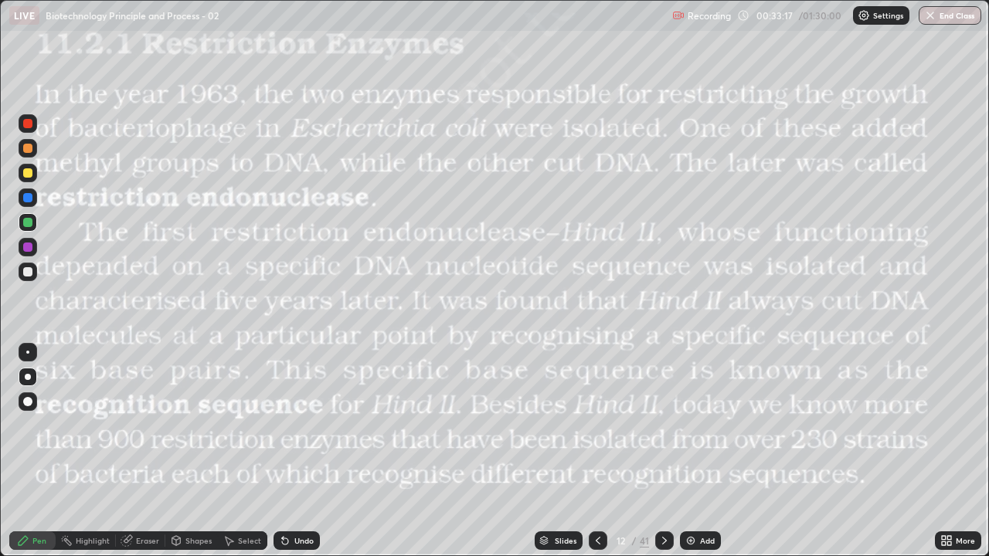
click at [688, 451] on img at bounding box center [690, 541] width 12 height 12
click at [31, 253] on div at bounding box center [28, 247] width 19 height 19
click at [31, 199] on div at bounding box center [27, 197] width 9 height 9
click at [593, 451] on icon at bounding box center [597, 541] width 12 height 12
click at [25, 223] on div at bounding box center [27, 222] width 9 height 9
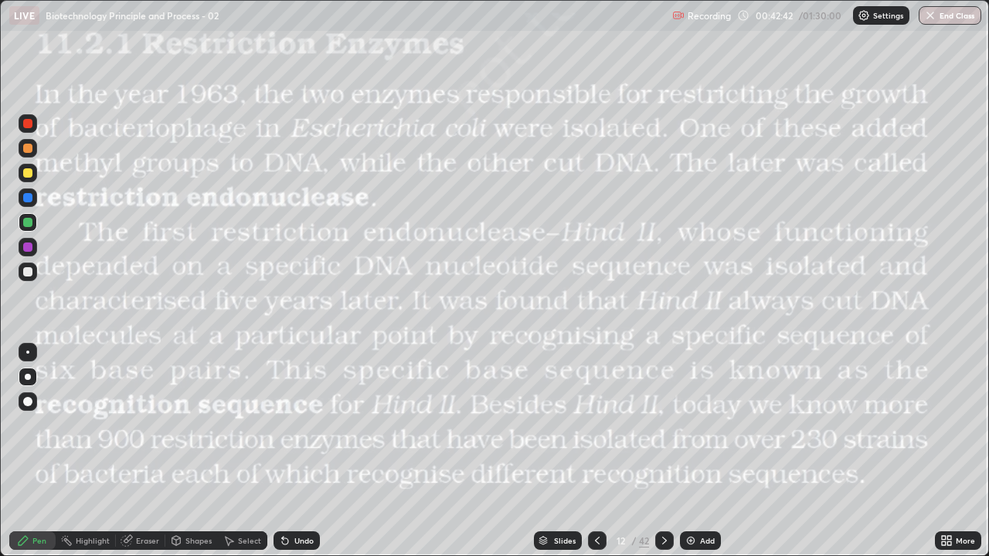
click at [664, 451] on icon at bounding box center [664, 541] width 12 height 12
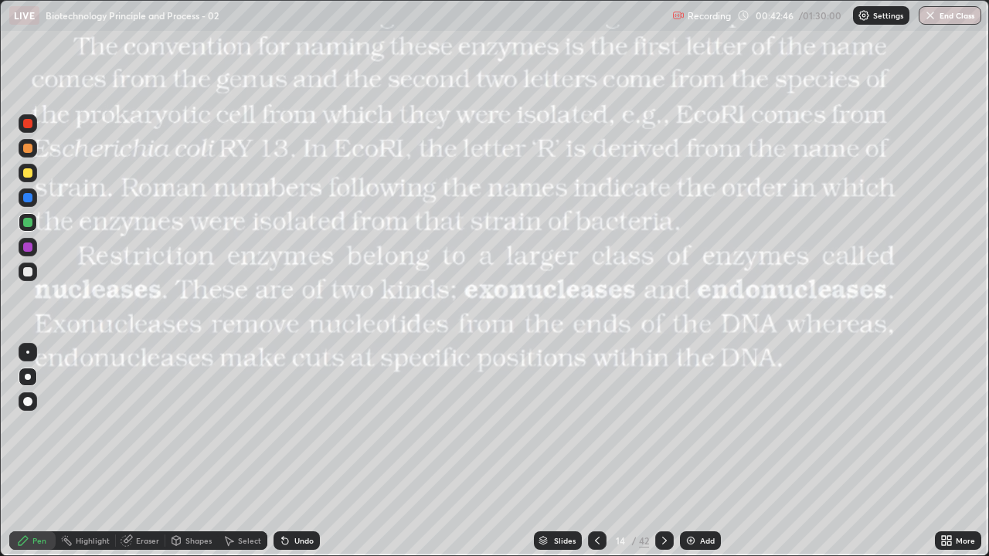
click at [33, 128] on div at bounding box center [28, 123] width 19 height 19
click at [34, 168] on div at bounding box center [28, 173] width 19 height 19
click at [29, 270] on div at bounding box center [27, 271] width 9 height 9
click at [25, 346] on div at bounding box center [28, 352] width 19 height 19
click at [29, 345] on div at bounding box center [28, 352] width 19 height 19
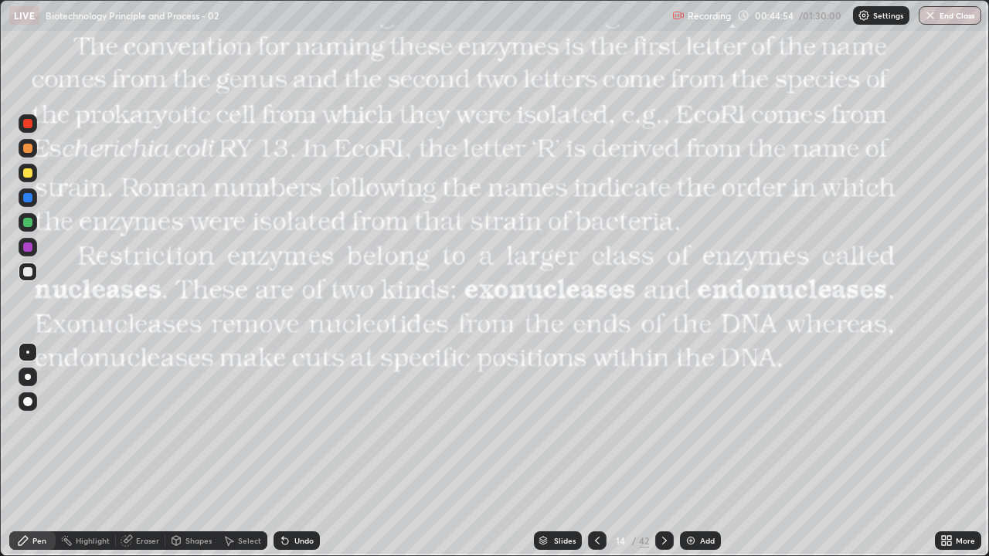
click at [29, 345] on div at bounding box center [28, 352] width 19 height 19
click at [28, 352] on div at bounding box center [27, 352] width 3 height 3
click at [28, 248] on div at bounding box center [27, 247] width 9 height 9
click at [663, 451] on icon at bounding box center [664, 541] width 12 height 12
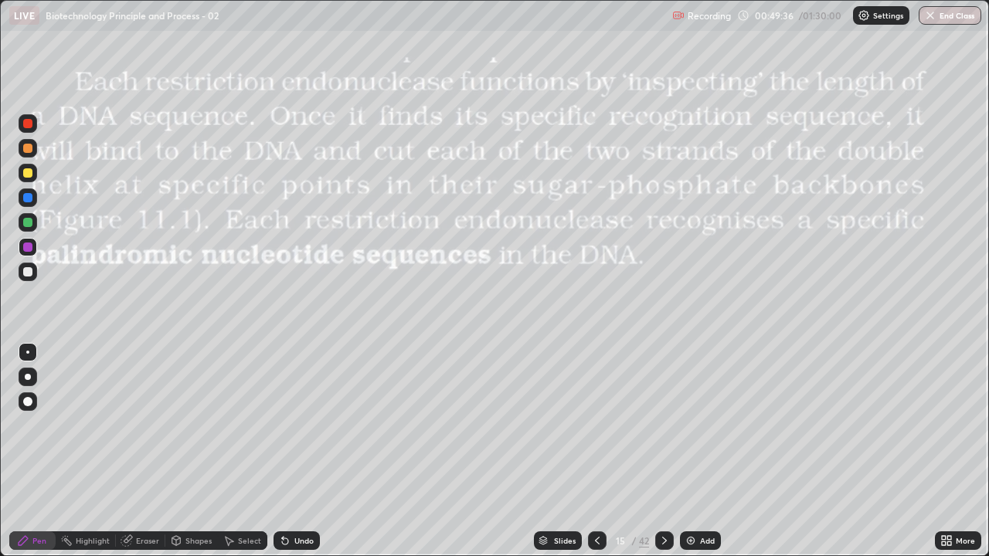
click at [27, 400] on div at bounding box center [27, 401] width 9 height 9
click at [29, 250] on div at bounding box center [27, 247] width 9 height 9
click at [29, 177] on div at bounding box center [27, 172] width 9 height 9
click at [29, 247] on div at bounding box center [27, 247] width 9 height 9
click at [663, 451] on icon at bounding box center [664, 541] width 12 height 12
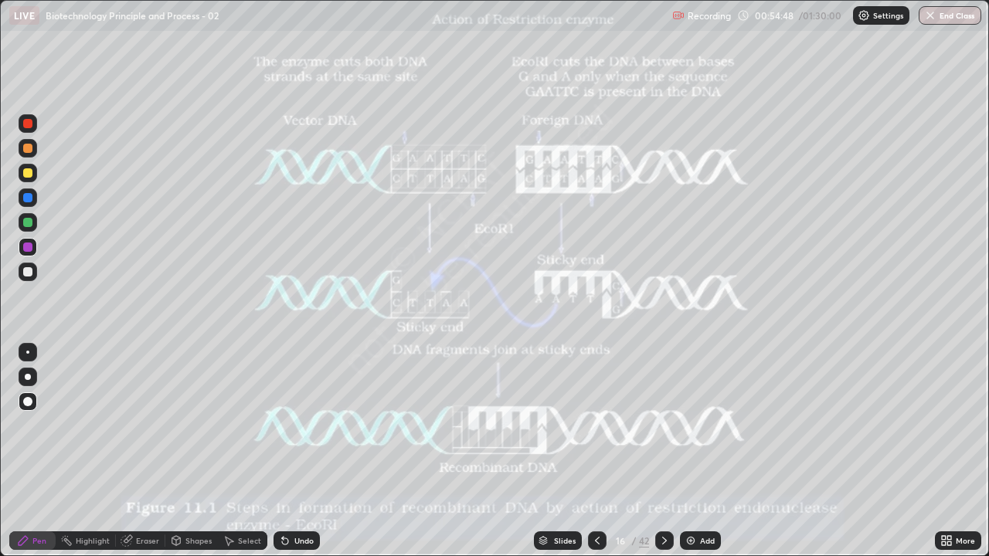
click at [29, 175] on div at bounding box center [27, 172] width 9 height 9
click at [28, 352] on div at bounding box center [27, 352] width 3 height 3
click at [36, 451] on div "Pen" at bounding box center [39, 541] width 14 height 8
click at [44, 451] on div "Pen" at bounding box center [39, 541] width 14 height 8
click at [28, 401] on div at bounding box center [27, 401] width 9 height 9
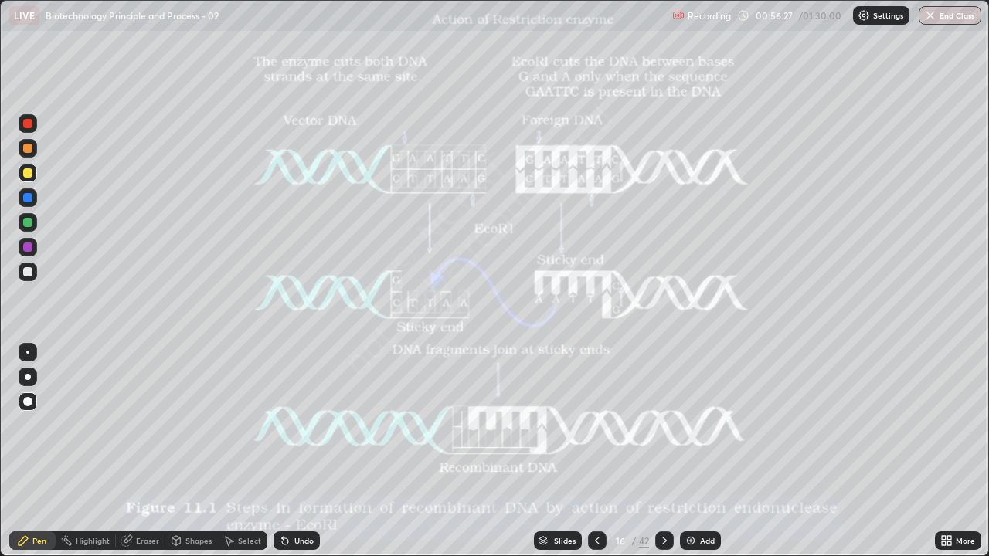
click at [30, 200] on div at bounding box center [27, 197] width 9 height 9
click at [29, 273] on div at bounding box center [27, 271] width 9 height 9
click at [26, 351] on div at bounding box center [27, 352] width 3 height 3
click at [32, 181] on div at bounding box center [28, 173] width 19 height 19
click at [29, 272] on div at bounding box center [27, 271] width 9 height 9
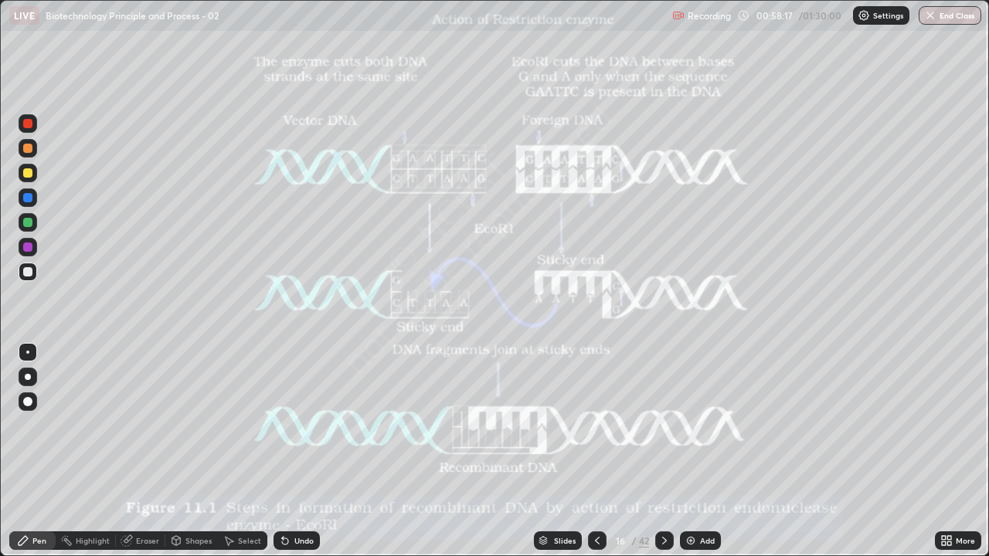
click at [32, 226] on div at bounding box center [28, 222] width 19 height 19
click at [26, 402] on div at bounding box center [27, 401] width 9 height 9
click at [29, 246] on div at bounding box center [27, 247] width 9 height 9
click at [289, 451] on div "Undo" at bounding box center [296, 541] width 46 height 19
click at [292, 451] on div "Undo" at bounding box center [296, 541] width 46 height 19
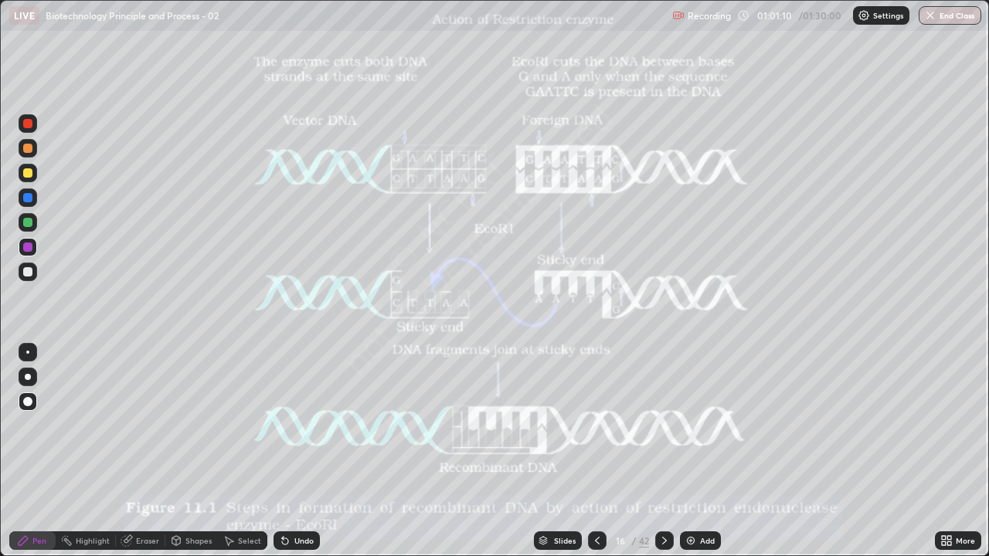
click at [29, 270] on div at bounding box center [27, 271] width 9 height 9
click at [29, 247] on div at bounding box center [27, 247] width 9 height 9
click at [28, 352] on div at bounding box center [27, 352] width 3 height 3
click at [28, 124] on div at bounding box center [27, 123] width 9 height 9
click at [28, 352] on div at bounding box center [27, 352] width 3 height 3
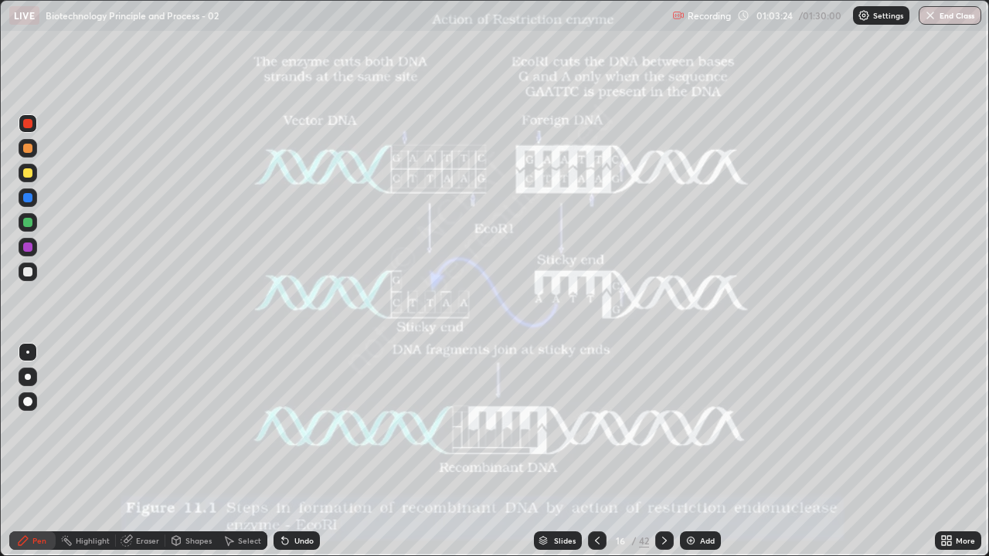
click at [290, 451] on div "Undo" at bounding box center [296, 541] width 46 height 19
click at [289, 451] on div "Undo" at bounding box center [296, 541] width 46 height 19
click at [671, 451] on div at bounding box center [664, 541] width 19 height 19
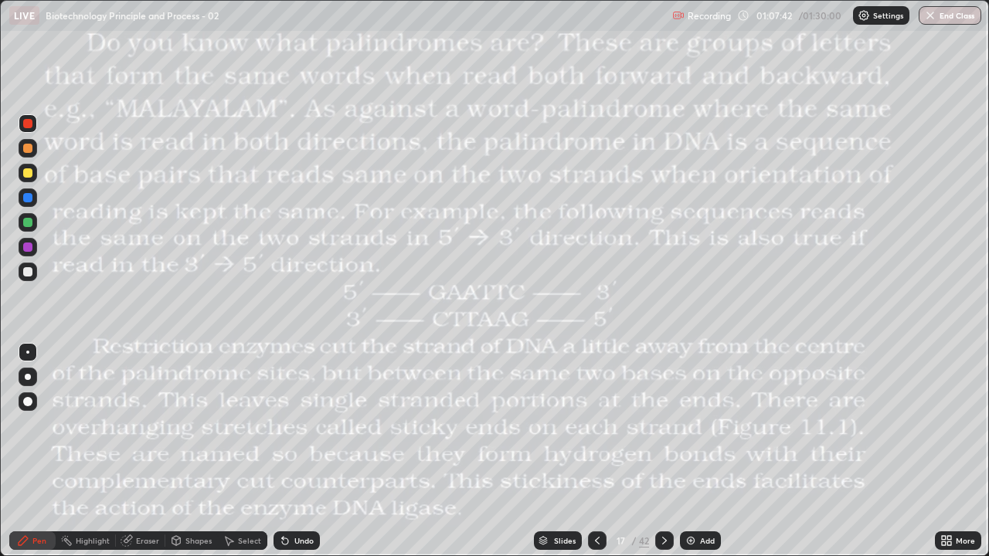
click at [596, 451] on icon at bounding box center [597, 541] width 12 height 12
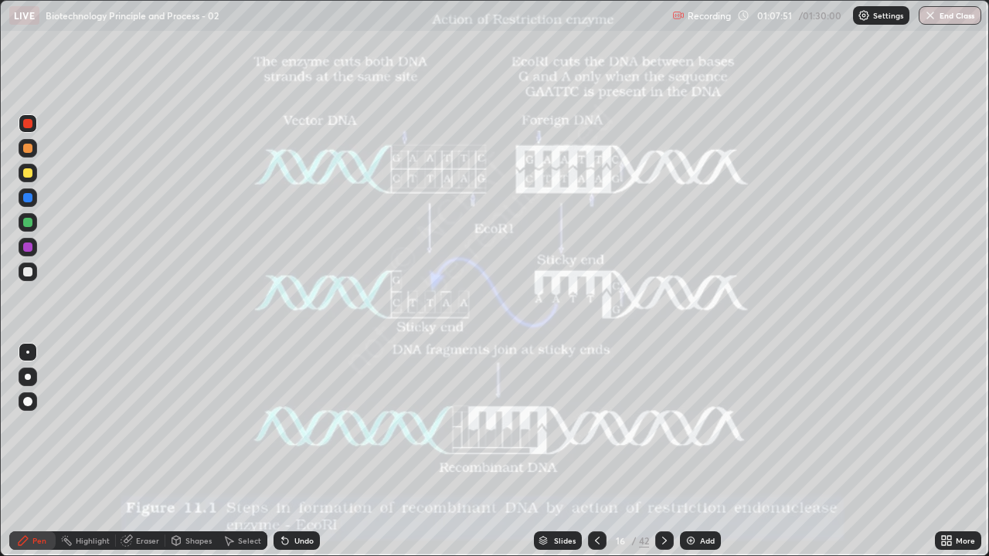
click at [664, 451] on icon at bounding box center [664, 541] width 12 height 12
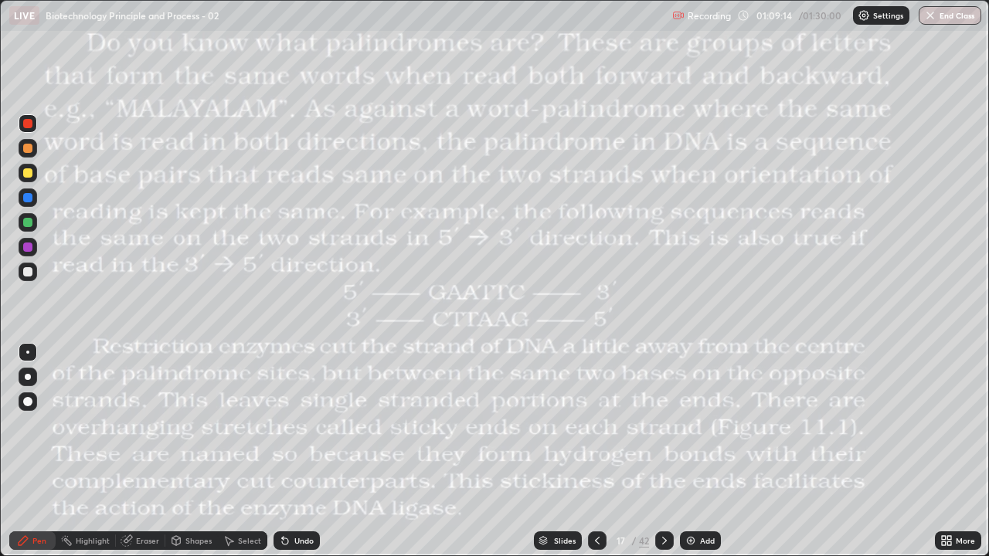
click at [596, 451] on icon at bounding box center [597, 541] width 12 height 12
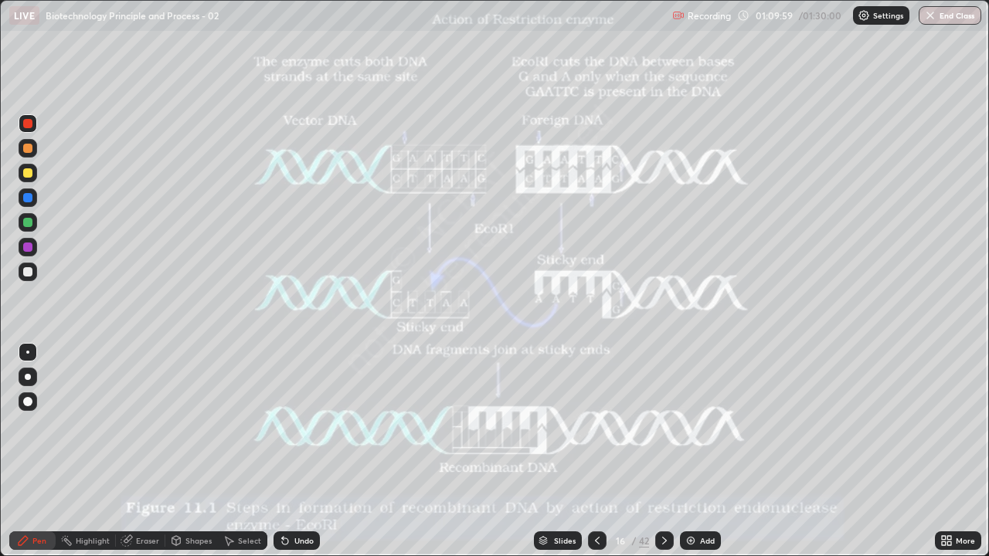
click at [662, 451] on icon at bounding box center [664, 541] width 5 height 8
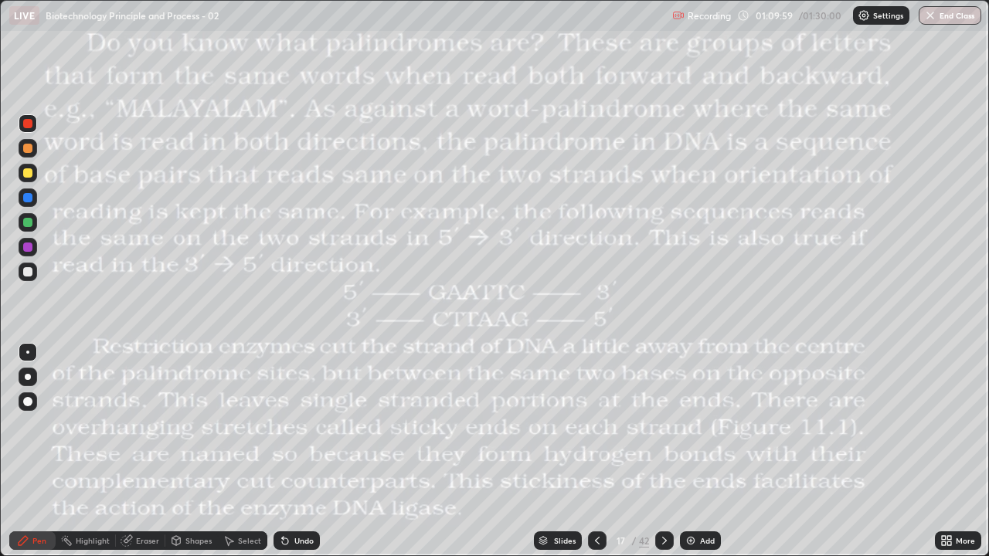
click at [662, 451] on icon at bounding box center [664, 541] width 12 height 12
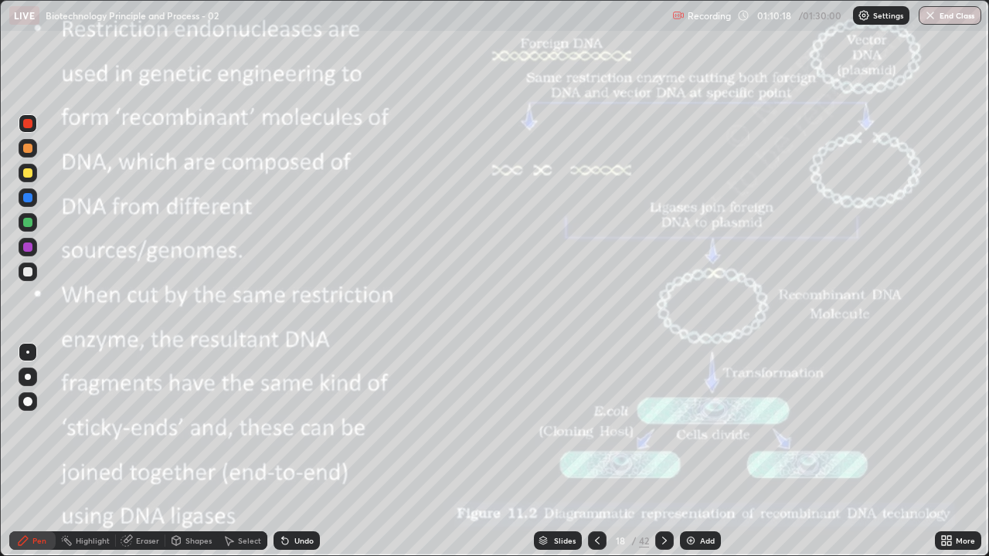
click at [28, 222] on div at bounding box center [27, 222] width 9 height 9
click at [30, 399] on div at bounding box center [27, 401] width 9 height 9
click at [294, 451] on div "Undo" at bounding box center [296, 541] width 46 height 19
click at [285, 451] on icon at bounding box center [285, 541] width 6 height 6
click at [30, 368] on div at bounding box center [28, 377] width 19 height 19
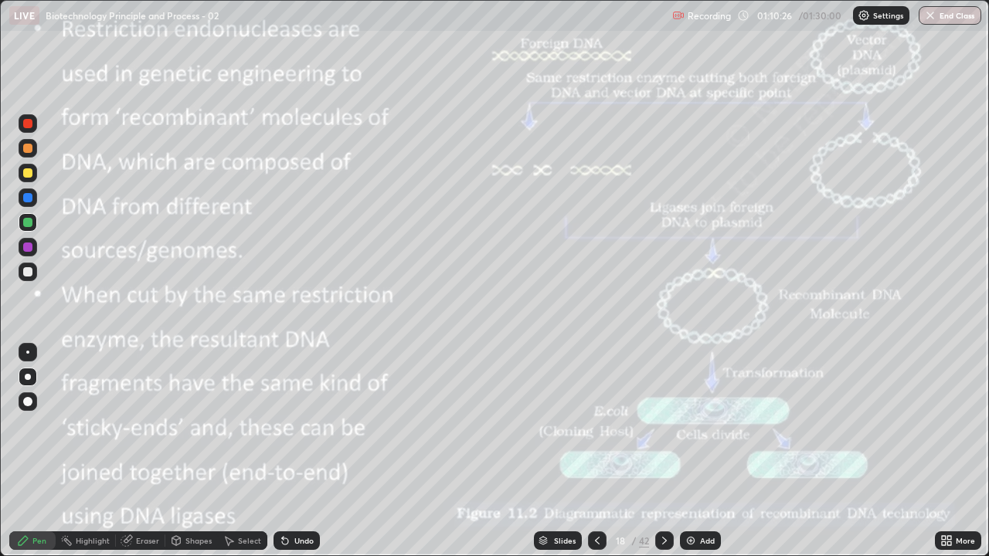
click at [28, 352] on div at bounding box center [27, 352] width 3 height 3
click at [29, 173] on div at bounding box center [27, 172] width 9 height 9
click at [30, 177] on div at bounding box center [28, 173] width 19 height 19
click at [693, 451] on img at bounding box center [690, 541] width 12 height 12
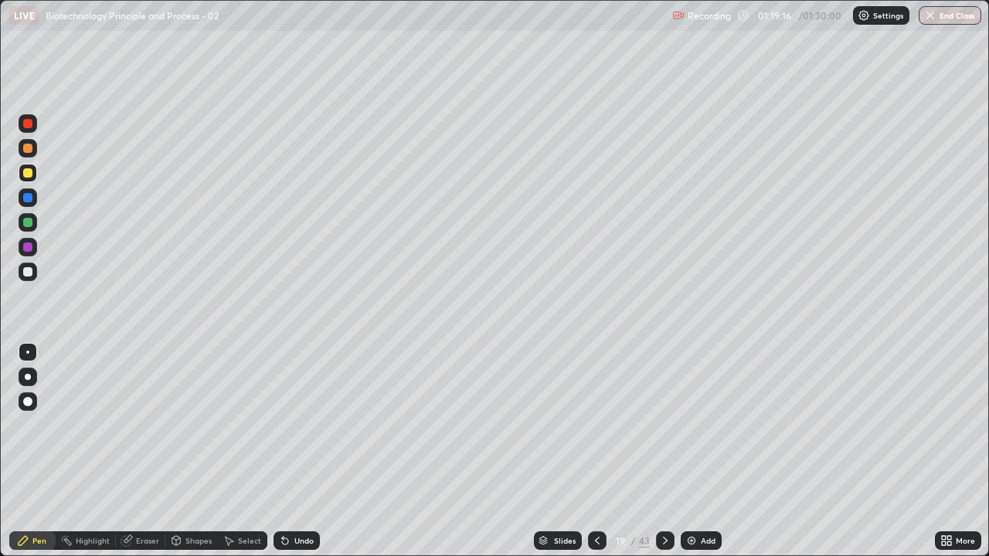
click at [602, 451] on div at bounding box center [597, 541] width 19 height 19
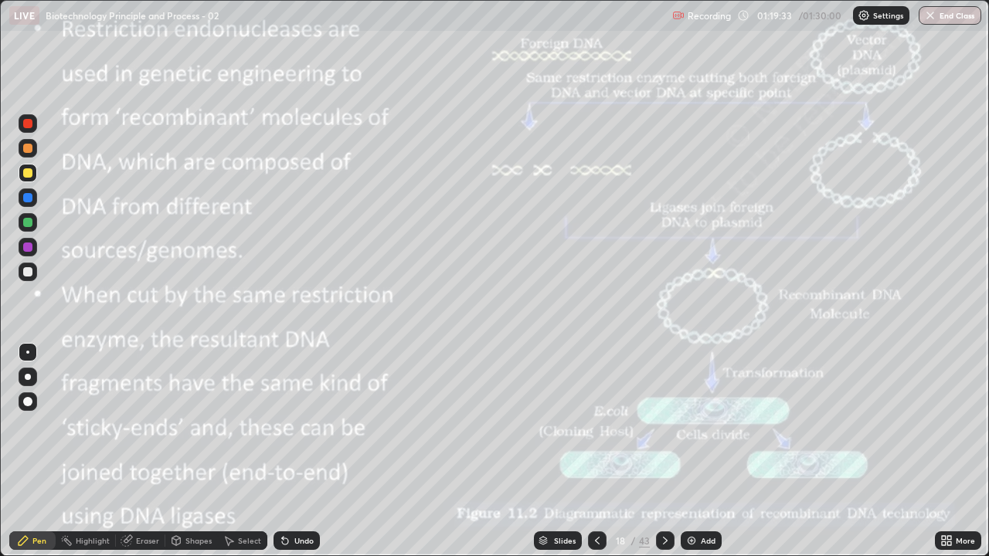
click at [28, 250] on div at bounding box center [27, 247] width 9 height 9
click at [663, 451] on icon at bounding box center [665, 541] width 12 height 12
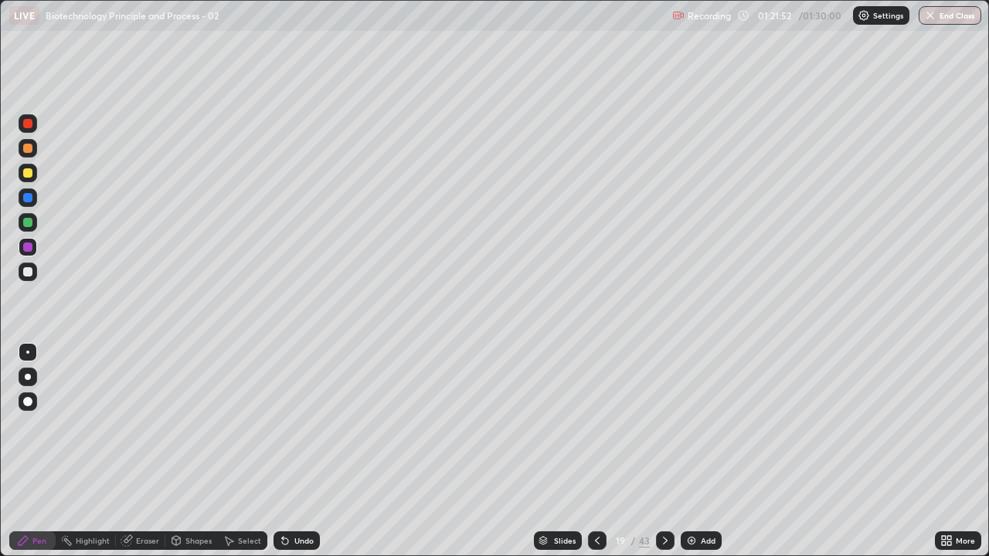
click at [661, 451] on icon at bounding box center [665, 541] width 12 height 12
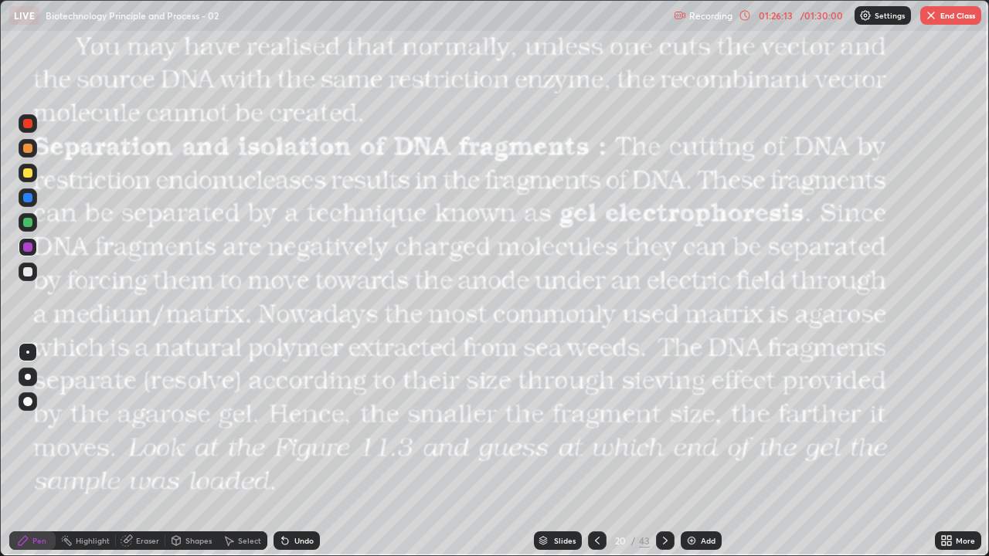
click at [939, 22] on button "End Class" at bounding box center [950, 15] width 61 height 19
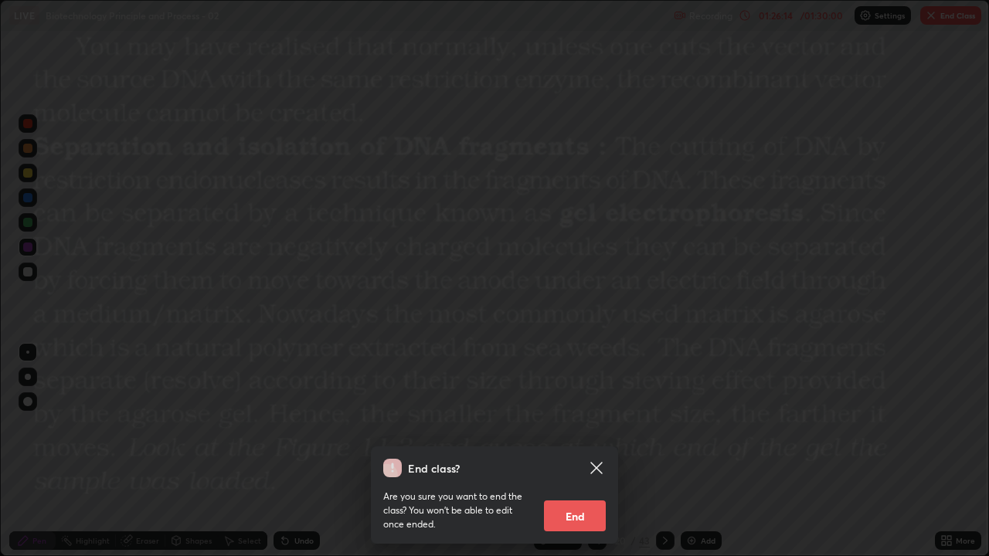
click at [567, 451] on button "End" at bounding box center [575, 516] width 62 height 31
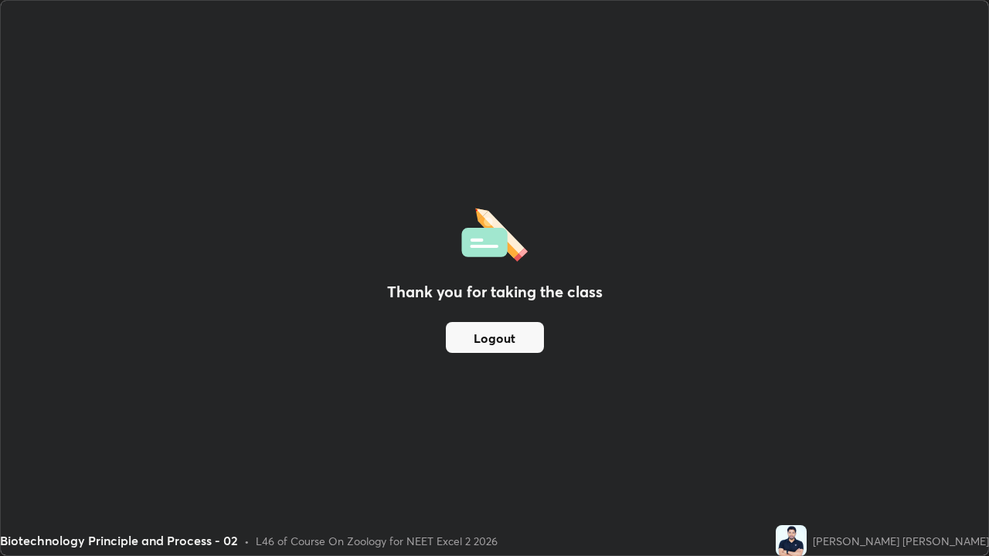
click at [484, 339] on button "Logout" at bounding box center [495, 337] width 98 height 31
